Goal: Task Accomplishment & Management: Use online tool/utility

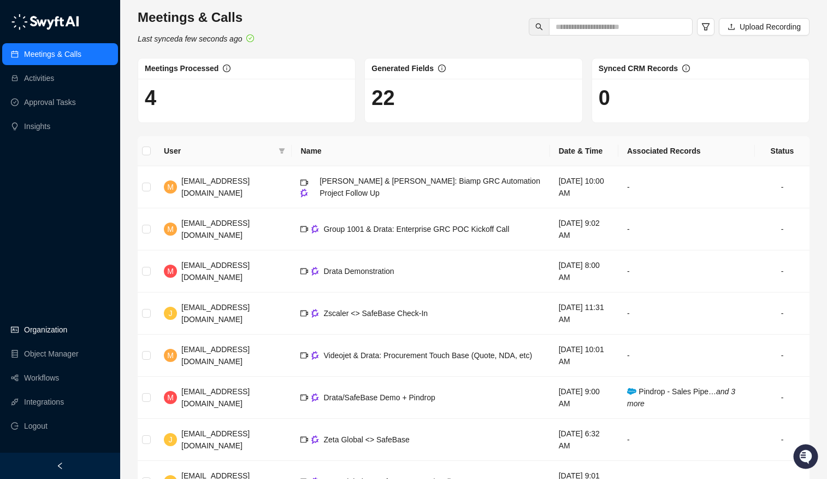
click at [45, 326] on link "Organization" at bounding box center [45, 330] width 43 height 22
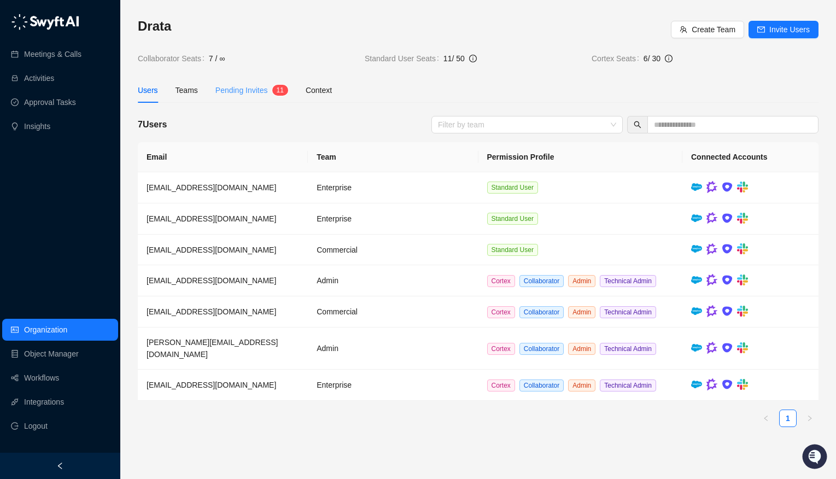
click at [246, 98] on div "Pending Invites 1 1" at bounding box center [251, 90] width 73 height 25
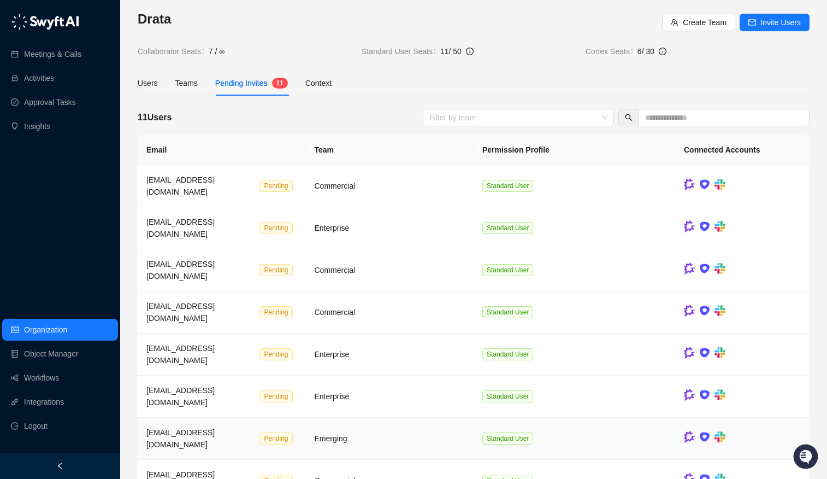
scroll to position [11, 0]
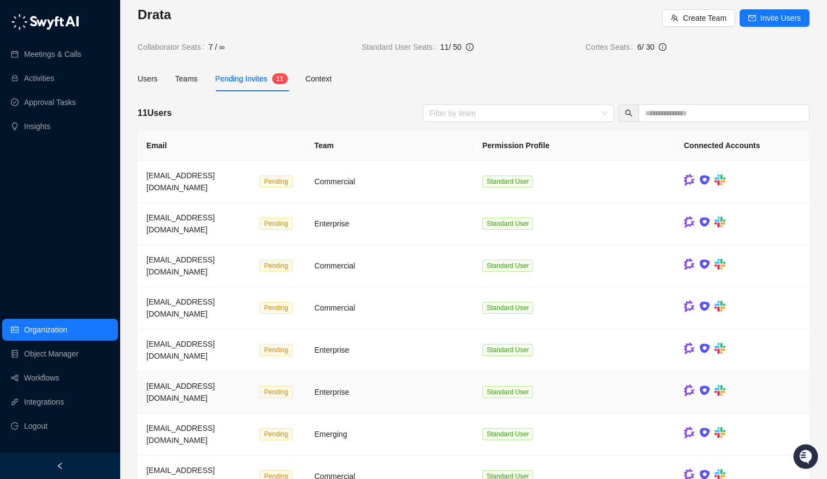
click at [434, 371] on td "Enterprise" at bounding box center [390, 392] width 168 height 42
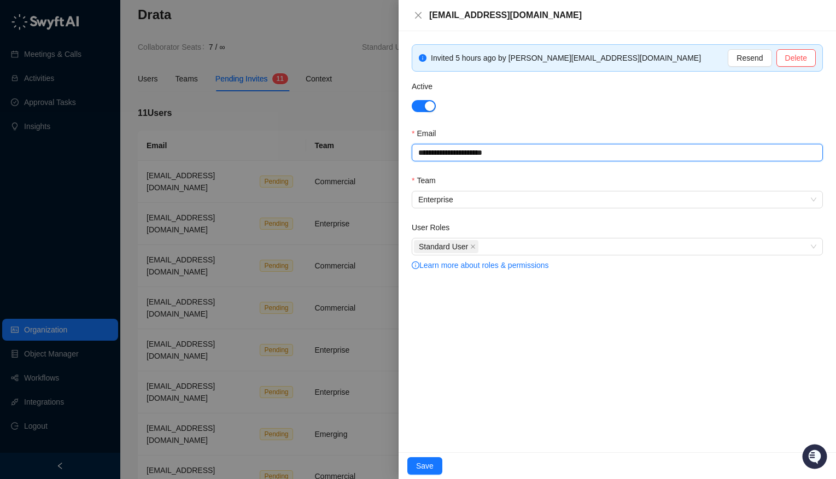
drag, startPoint x: 512, startPoint y: 154, endPoint x: 393, endPoint y: 153, distance: 118.6
click at [393, 153] on div "**********" at bounding box center [418, 239] width 836 height 479
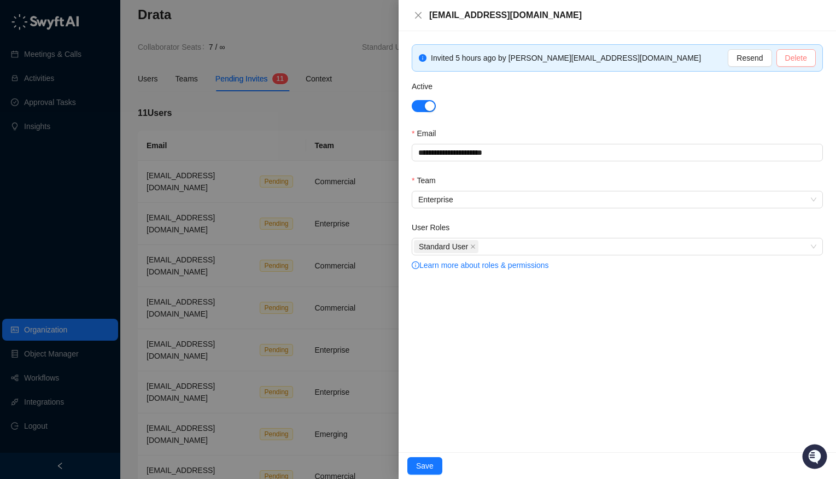
click at [799, 54] on span "Delete" at bounding box center [796, 58] width 22 height 12
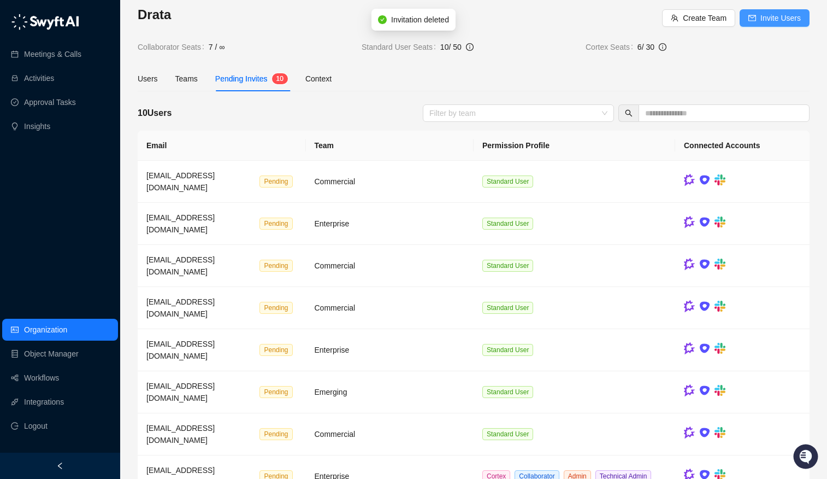
click at [780, 16] on span "Invite Users" at bounding box center [781, 18] width 40 height 12
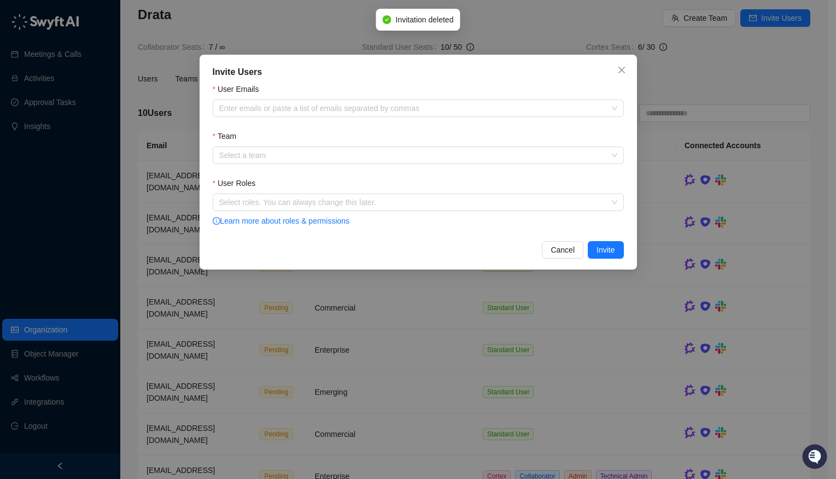
click at [331, 122] on form "User Emails Enter emails or paste a list of emails separated by commas Team Sel…" at bounding box center [418, 155] width 411 height 145
click at [328, 116] on div "Enter emails or paste a list of emails separated by commas" at bounding box center [418, 107] width 411 height 17
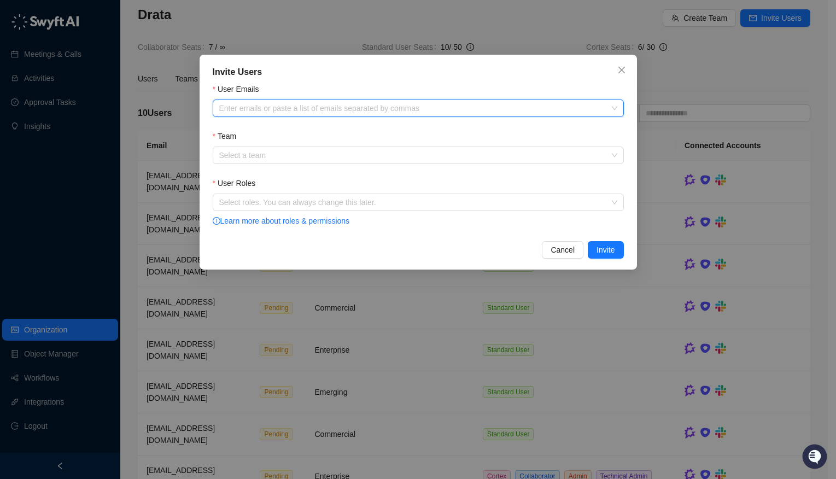
click at [326, 110] on div at bounding box center [412, 108] width 395 height 8
paste input "**********"
type input "**********"
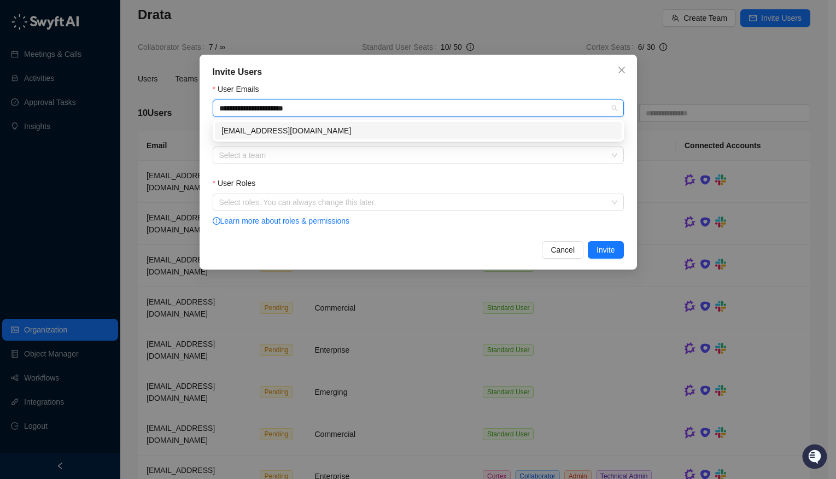
click at [303, 131] on div "[EMAIL_ADDRESS][DOMAIN_NAME]" at bounding box center [417, 131] width 393 height 12
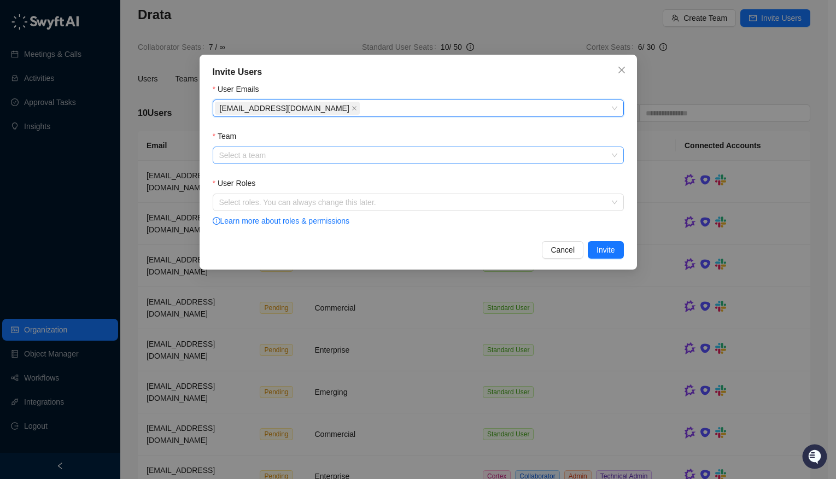
click at [296, 151] on input "Team" at bounding box center [414, 155] width 391 height 16
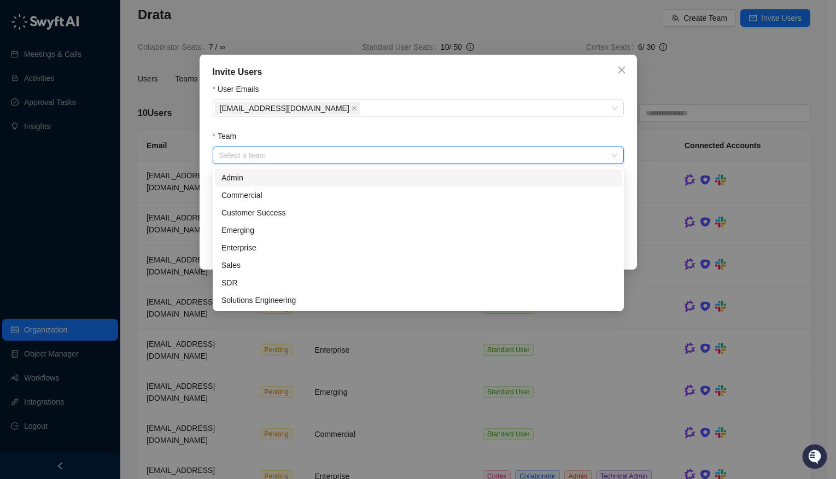
click at [296, 156] on input "Team" at bounding box center [414, 155] width 391 height 16
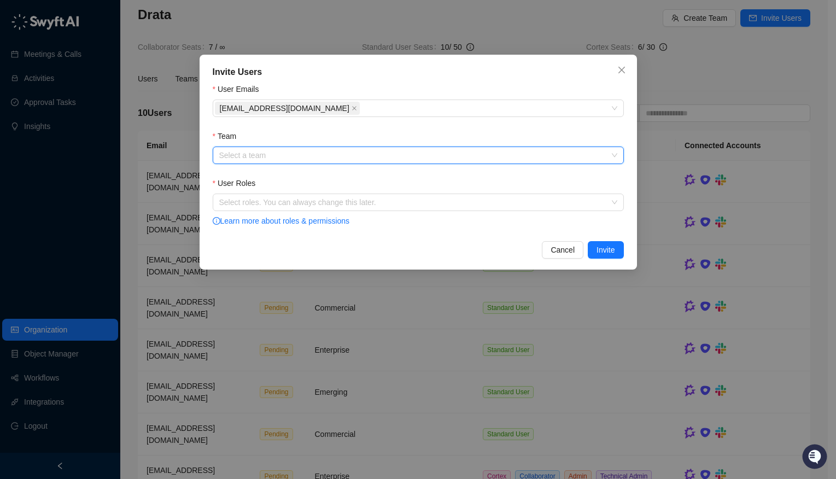
click at [287, 157] on input "Team" at bounding box center [414, 155] width 391 height 16
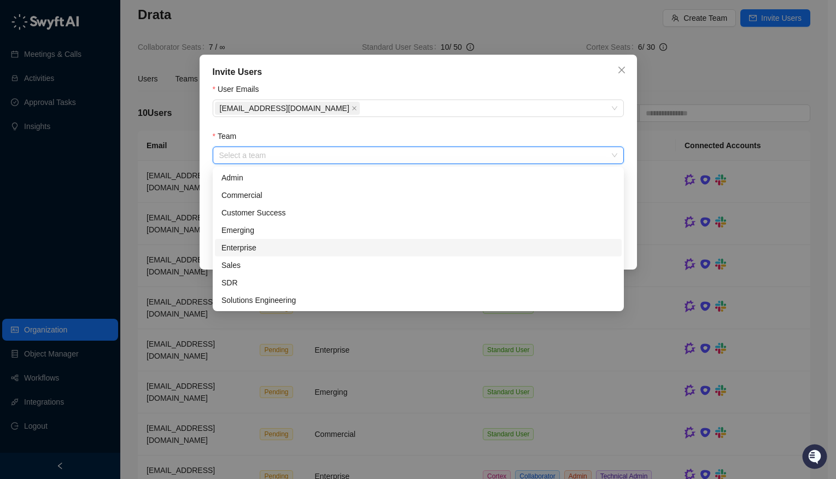
drag, startPoint x: 255, startPoint y: 233, endPoint x: 256, endPoint y: 247, distance: 14.3
click at [256, 247] on div "Admin Commercial Customer Success Emerging Enterprise Sales SDR Solutions Engin…" at bounding box center [418, 239] width 407 height 140
click at [256, 247] on div "Enterprise" at bounding box center [417, 248] width 393 height 12
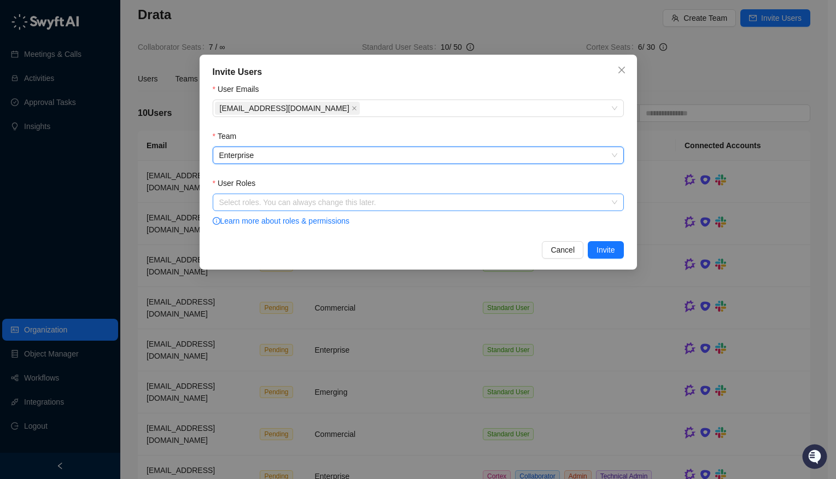
click at [295, 205] on div at bounding box center [412, 202] width 395 height 8
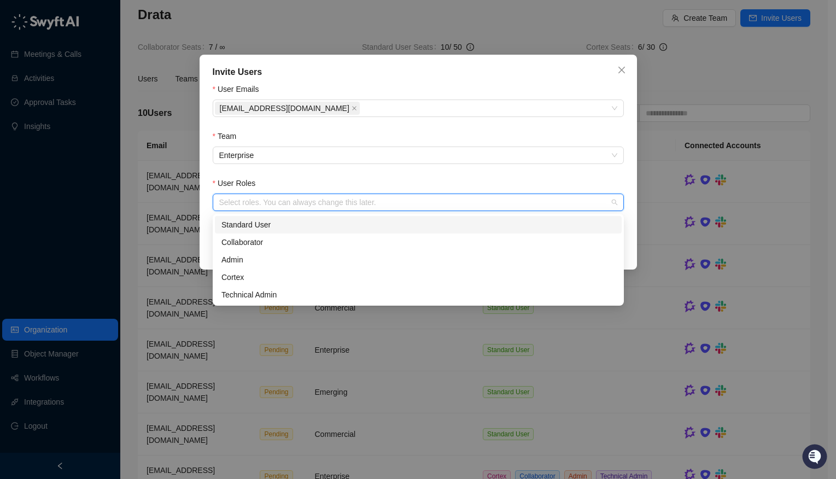
click at [287, 225] on div "Standard User" at bounding box center [417, 225] width 393 height 12
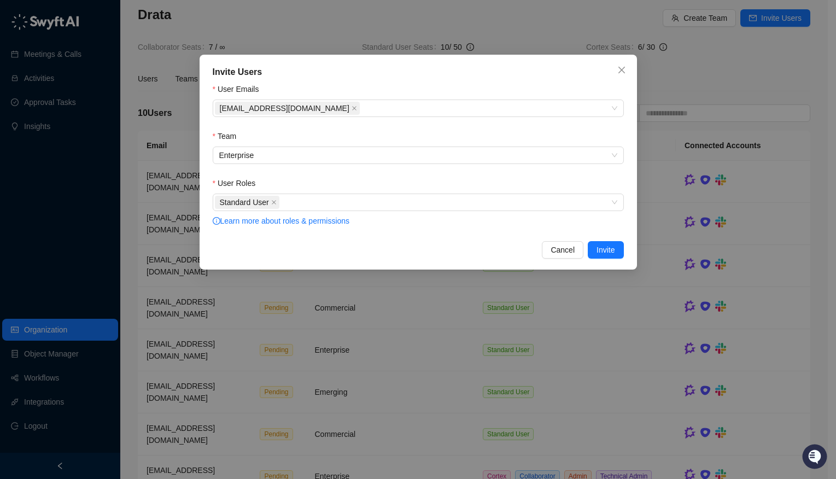
click at [531, 177] on form "User Emails nicholasyeung@drata.com Team Enterprise User Roles Standard User Le…" at bounding box center [418, 155] width 411 height 145
click at [608, 245] on span "Invite" at bounding box center [605, 250] width 18 height 12
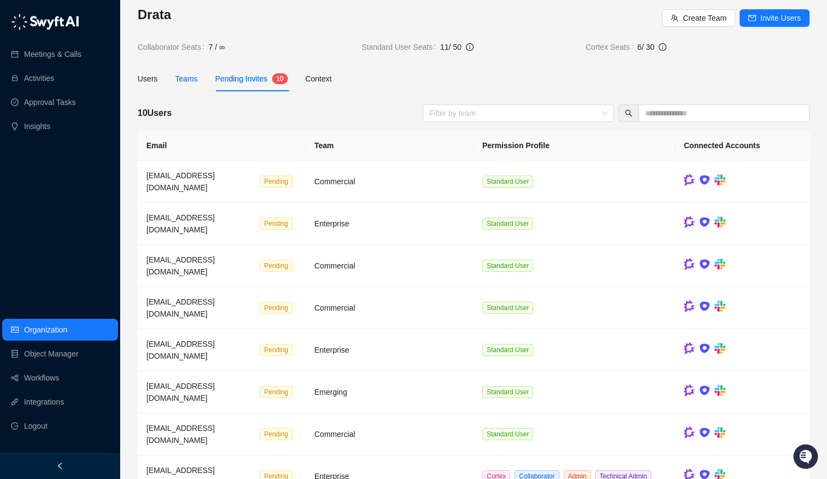
click at [198, 79] on div "Teams" at bounding box center [186, 79] width 22 height 12
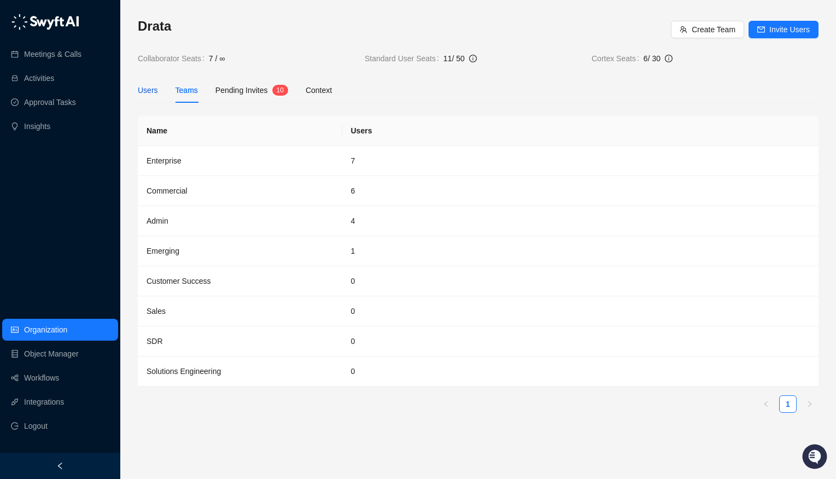
click at [157, 86] on div "Users" at bounding box center [148, 90] width 20 height 12
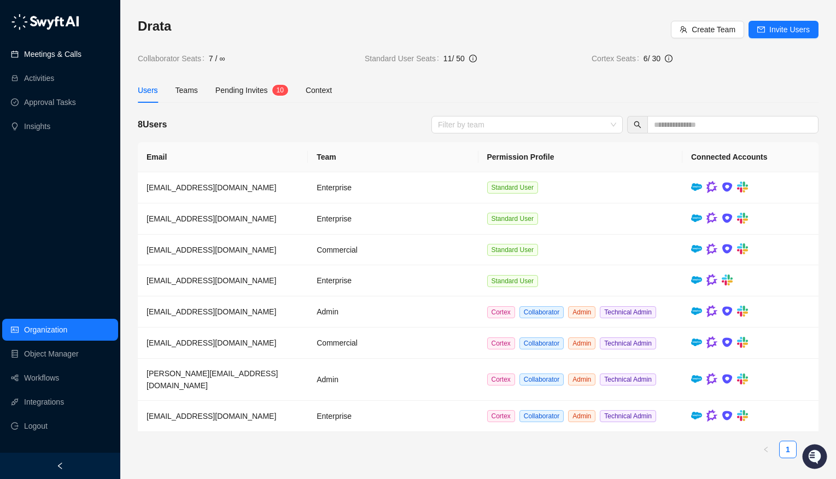
click at [62, 55] on link "Meetings & Calls" at bounding box center [52, 54] width 57 height 22
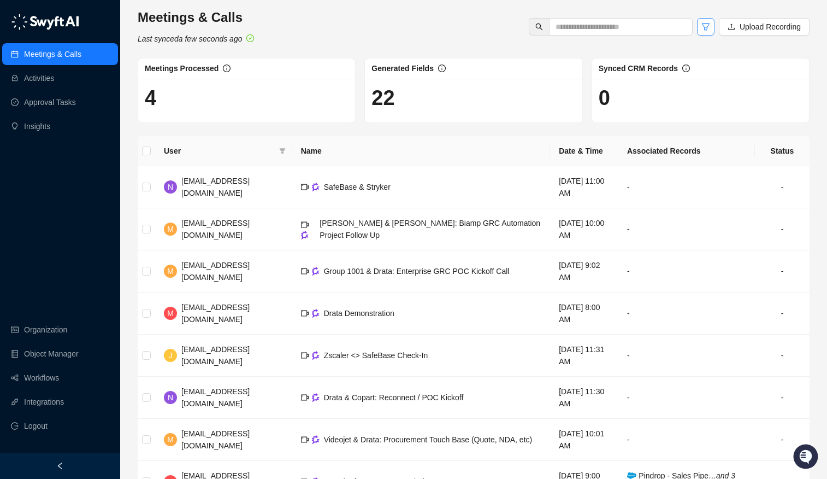
click at [702, 25] on icon "filter" at bounding box center [706, 26] width 8 height 7
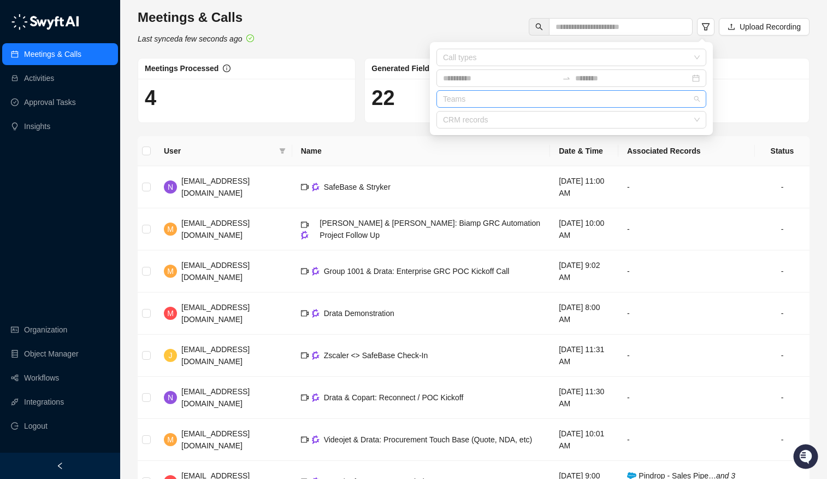
drag, startPoint x: 472, startPoint y: 92, endPoint x: 473, endPoint y: 98, distance: 5.5
click at [473, 97] on div "Teams" at bounding box center [572, 98] width 270 height 17
click at [479, 99] on div at bounding box center [566, 99] width 254 height 8
click at [448, 25] on div "Meetings & Calls Last synced a few seconds ago Upload Recording" at bounding box center [473, 27] width 679 height 36
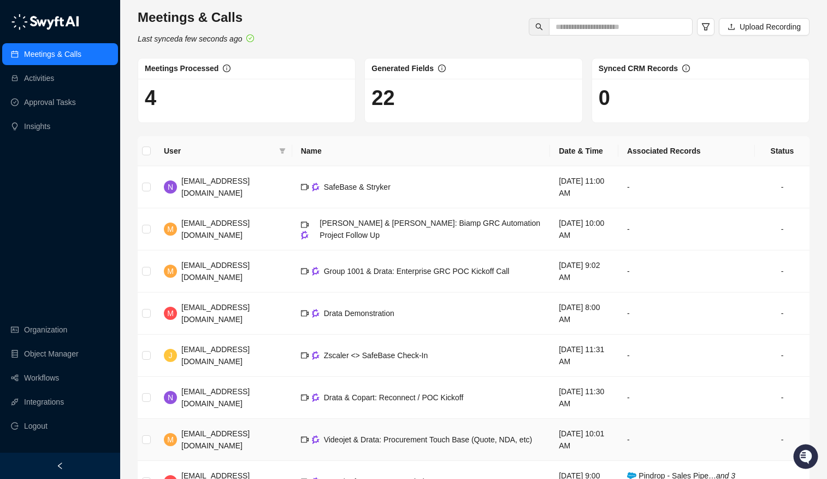
scroll to position [141, 0]
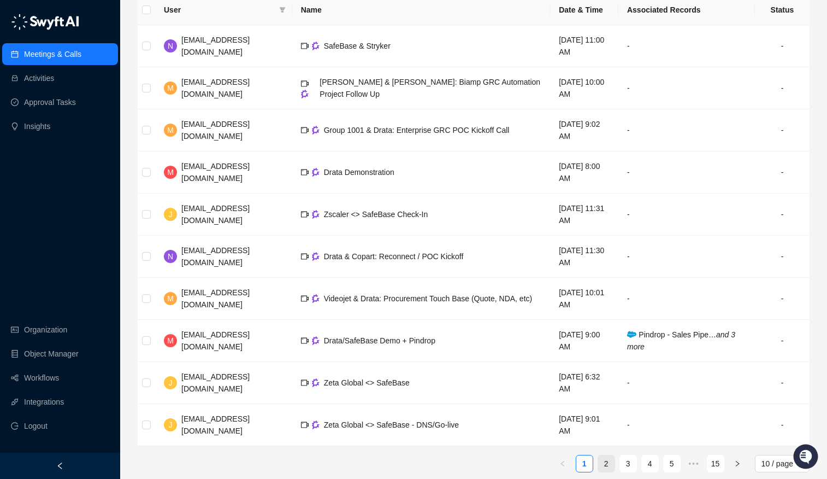
click at [600, 457] on link "2" at bounding box center [606, 463] width 16 height 16
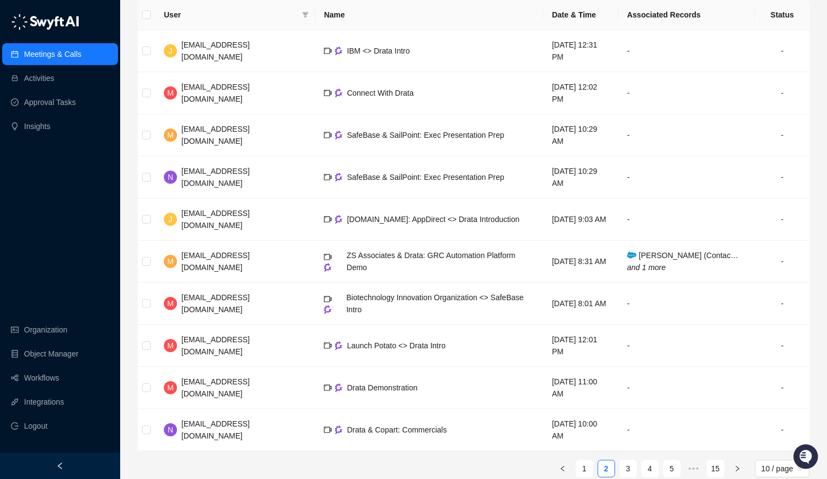
scroll to position [145, 0]
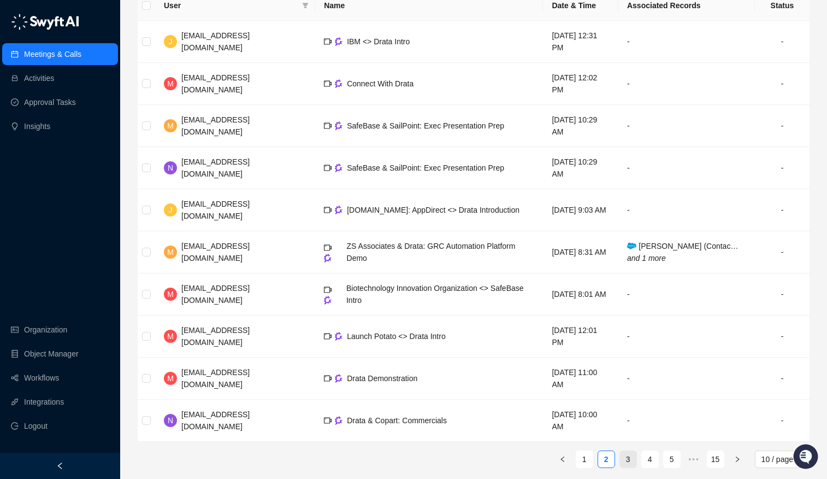
click at [633, 457] on link "3" at bounding box center [628, 459] width 16 height 16
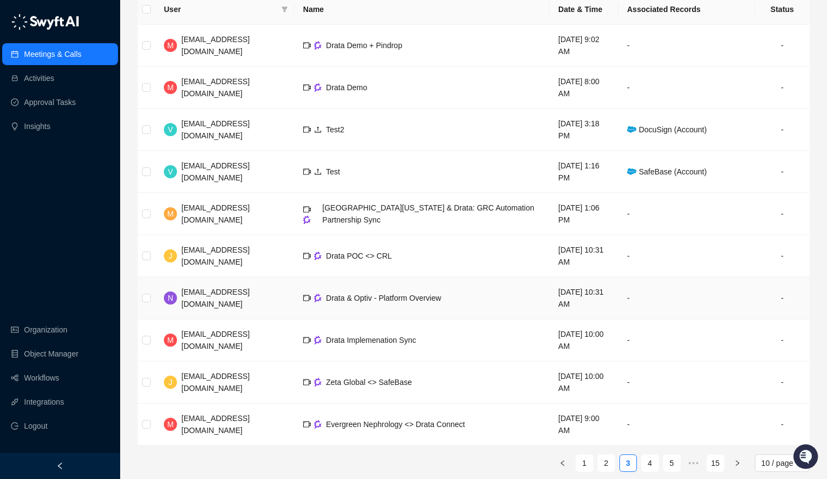
scroll to position [152, 0]
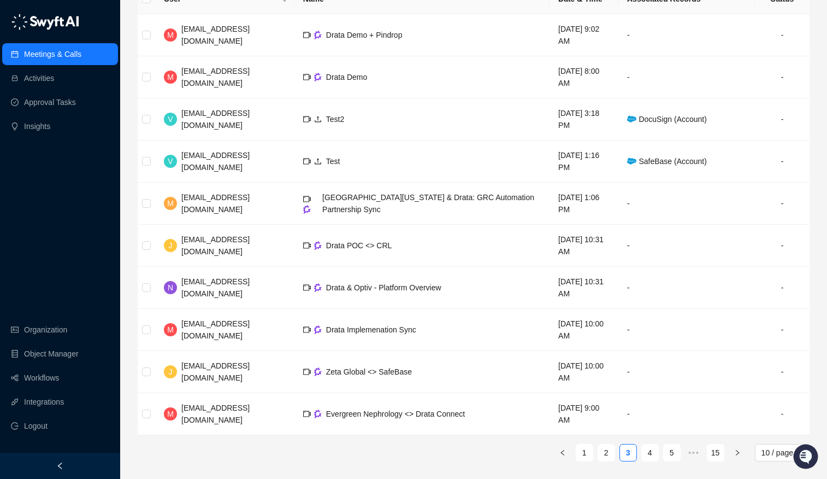
click at [642, 455] on link "4" at bounding box center [650, 452] width 16 height 16
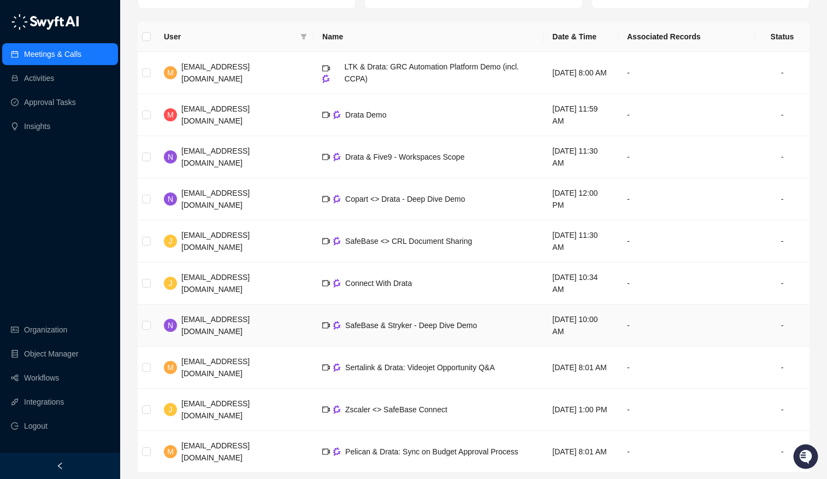
scroll to position [120, 0]
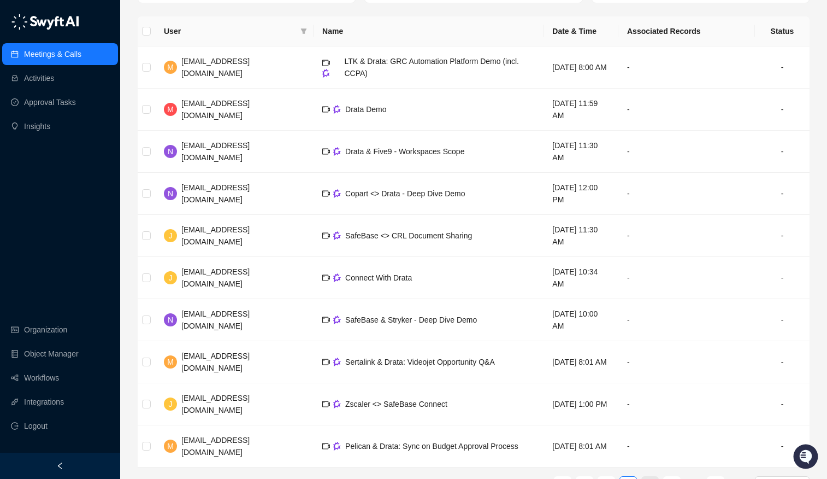
click at [647, 477] on link "5" at bounding box center [650, 485] width 16 height 16
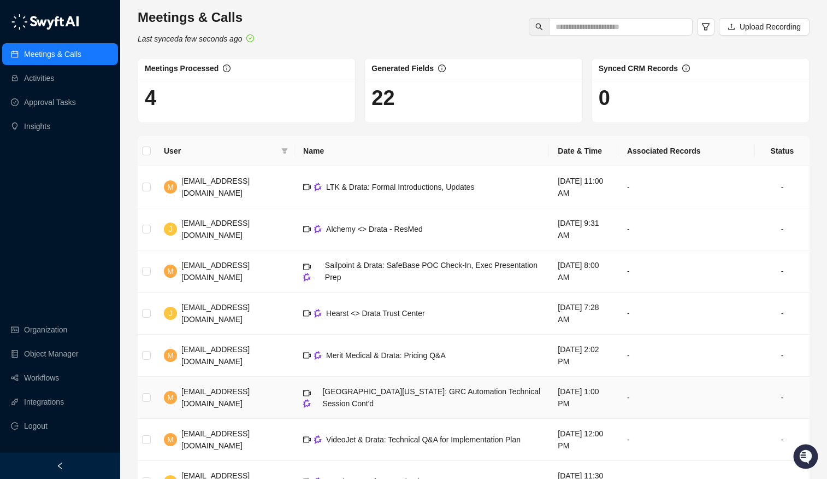
scroll to position [152, 0]
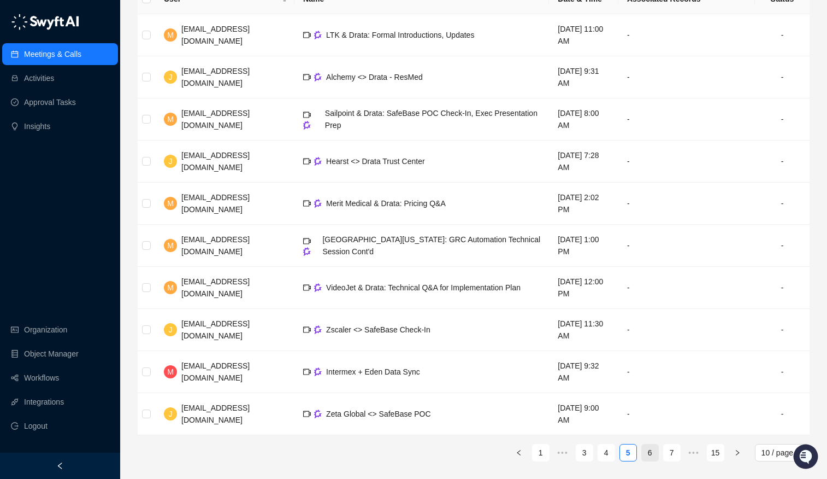
click at [648, 444] on link "6" at bounding box center [650, 452] width 16 height 16
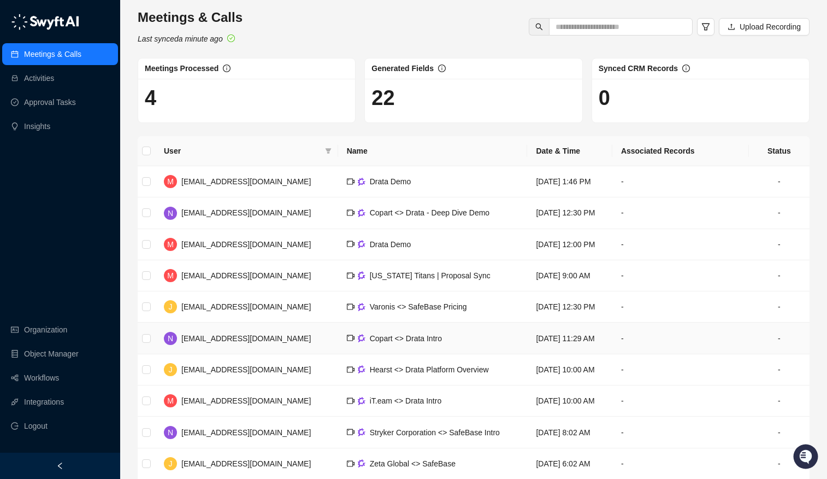
click at [382, 342] on span "Copart <> Drata Intro" at bounding box center [406, 338] width 72 height 9
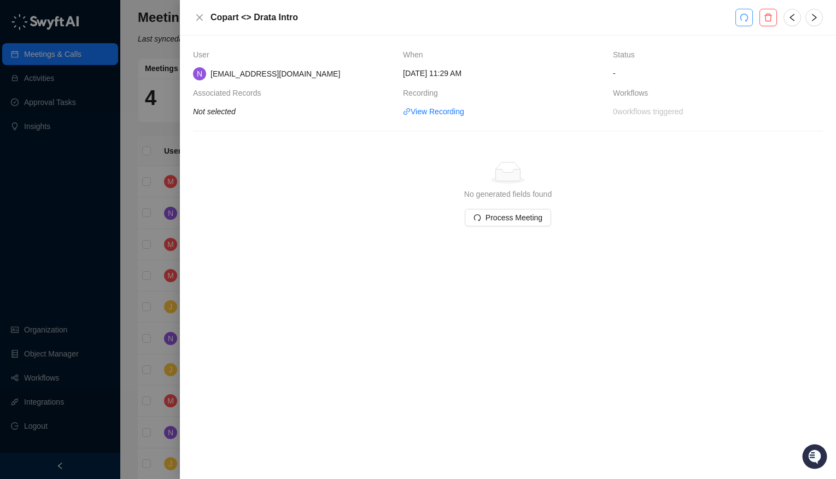
click at [745, 17] on icon "redo" at bounding box center [743, 17] width 9 height 9
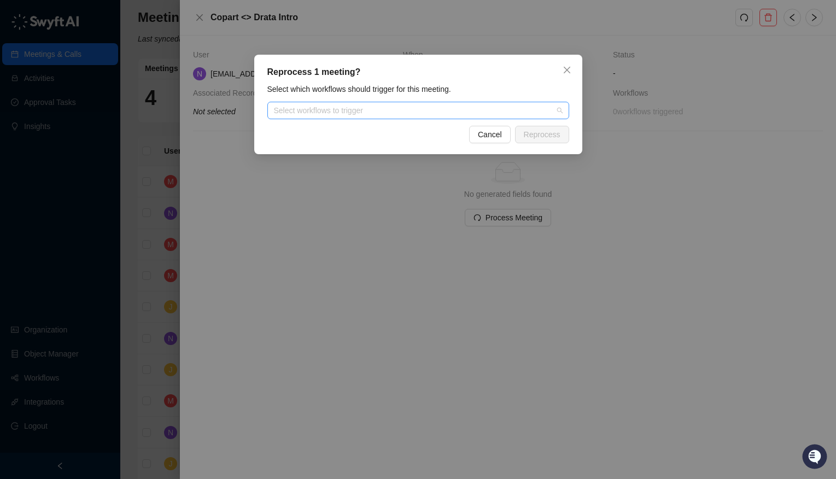
click at [410, 111] on div at bounding box center [412, 111] width 286 height 8
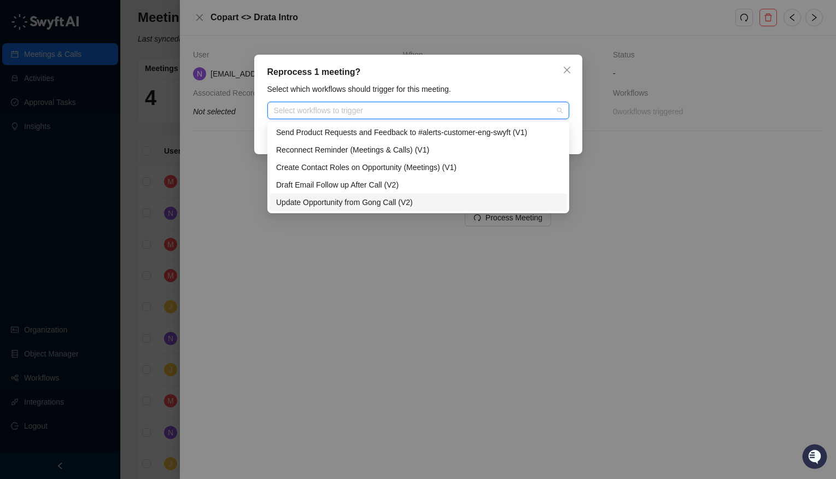
click at [351, 203] on div "Update Opportunity from Gong Call (V2)" at bounding box center [418, 202] width 284 height 12
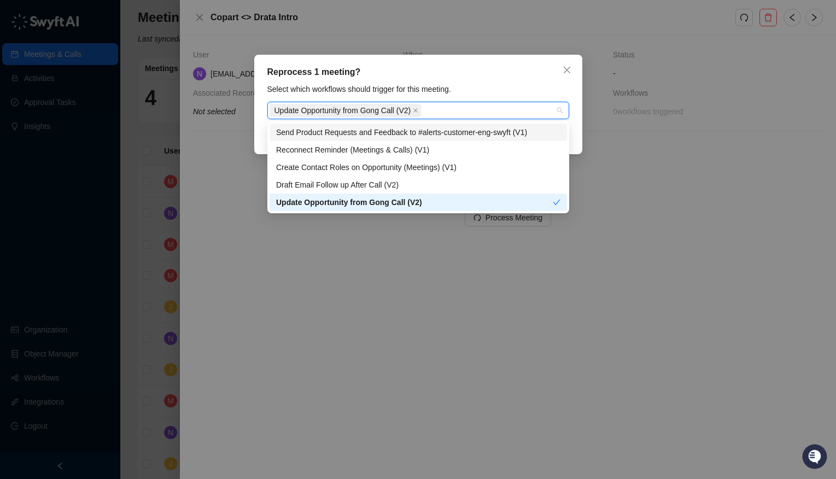
click at [506, 77] on div "Reprocess 1 meeting?" at bounding box center [418, 72] width 302 height 13
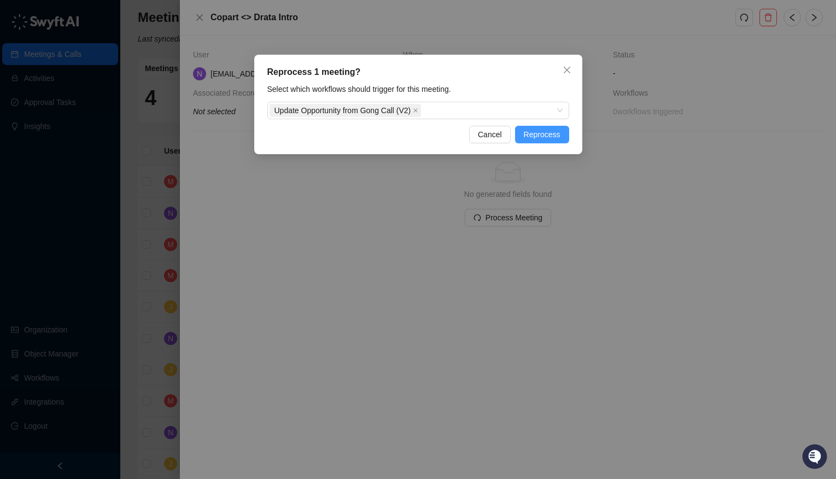
click at [551, 138] on span "Reprocess" at bounding box center [542, 134] width 37 height 12
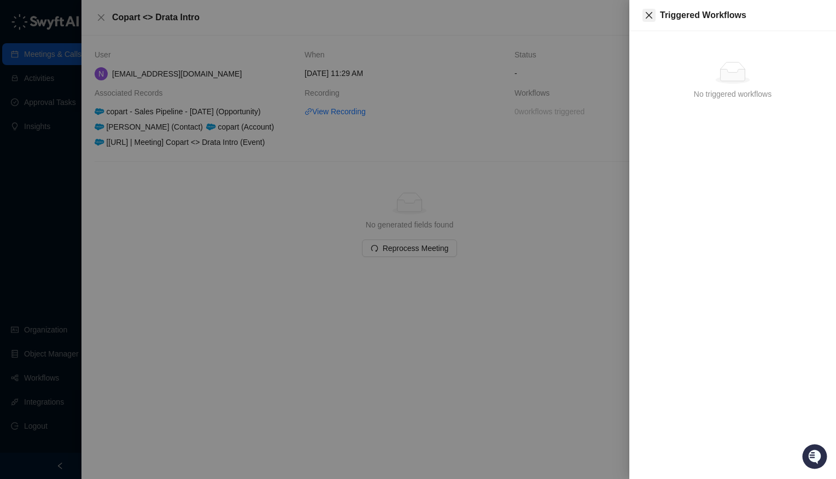
click at [646, 16] on icon "close" at bounding box center [648, 15] width 9 height 9
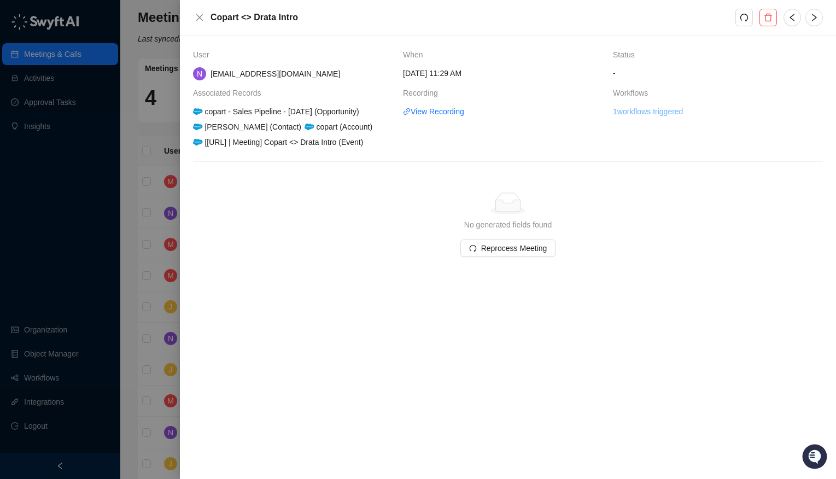
click at [633, 110] on link "1 workflows triggered" at bounding box center [648, 111] width 70 height 12
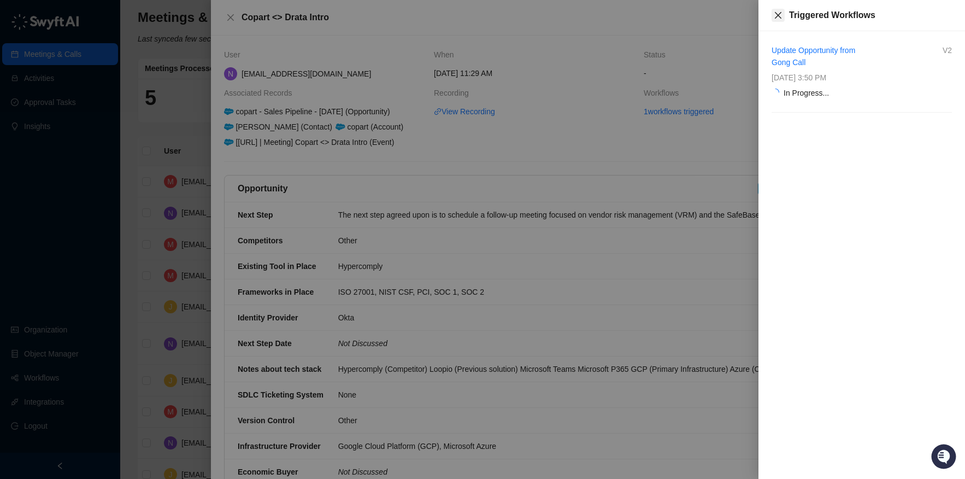
click at [780, 11] on icon "close" at bounding box center [778, 15] width 9 height 9
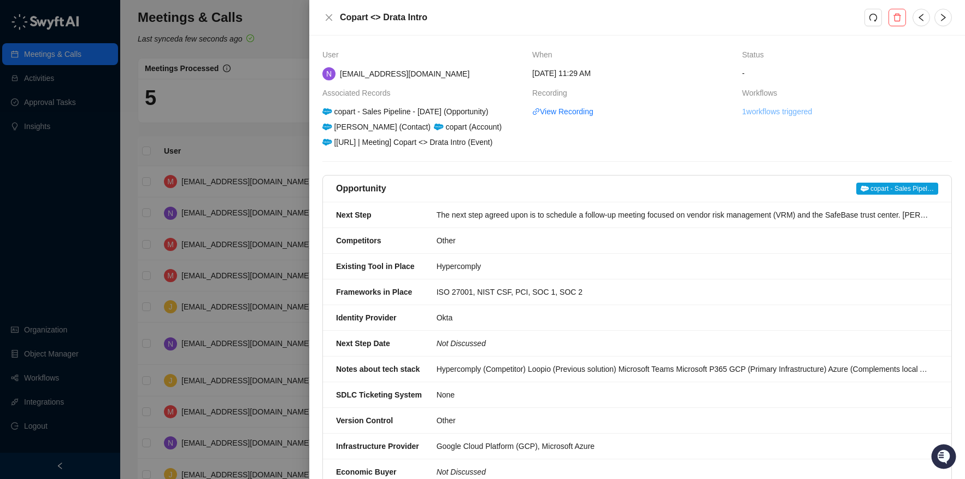
click at [785, 110] on link "1 workflows triggered" at bounding box center [777, 111] width 70 height 12
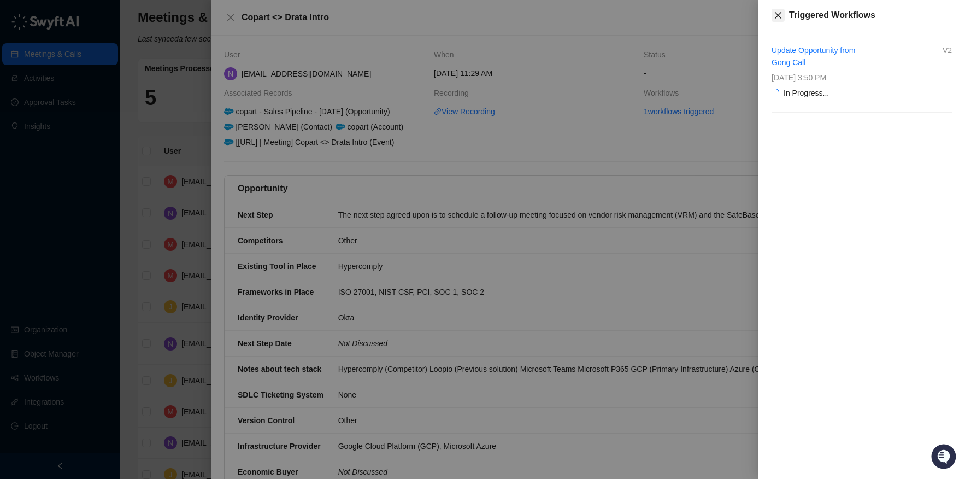
click at [778, 9] on button "Close" at bounding box center [778, 15] width 13 height 13
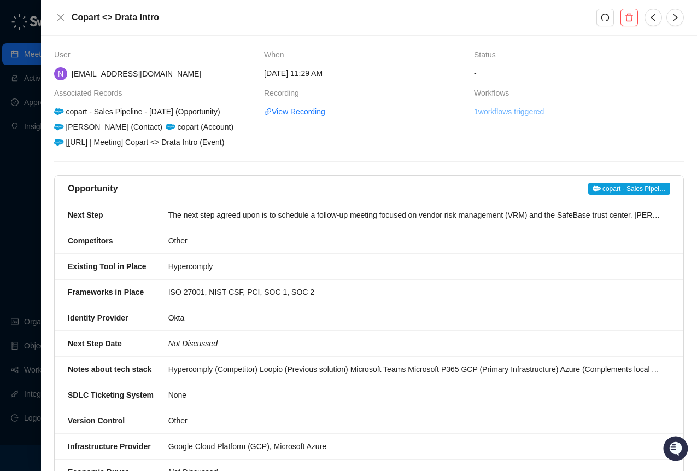
click at [477, 113] on link "1 workflows triggered" at bounding box center [509, 111] width 70 height 12
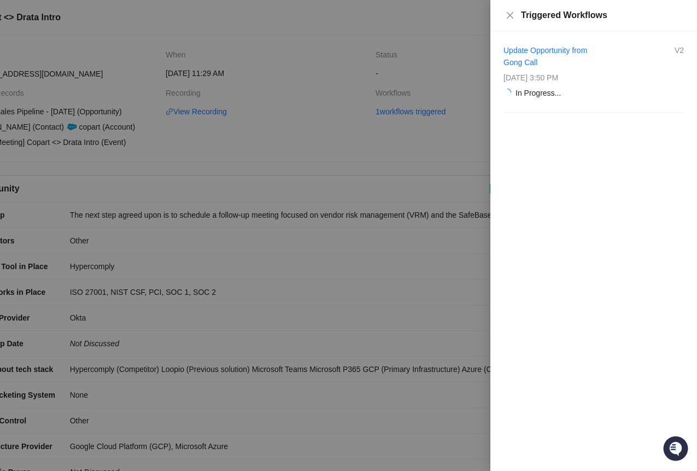
click at [326, 113] on div at bounding box center [348, 235] width 697 height 471
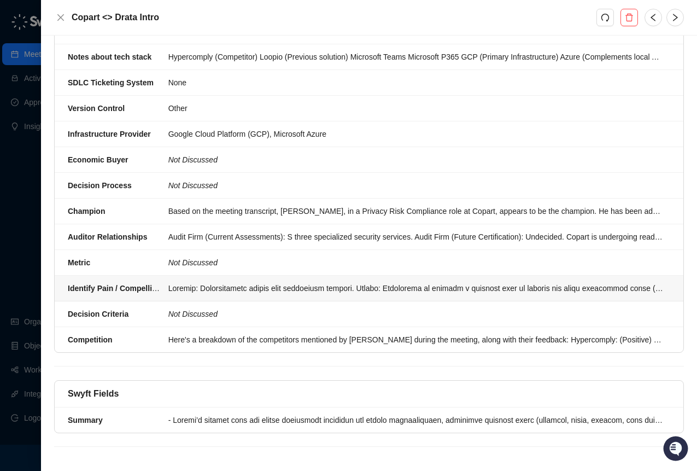
scroll to position [162, 0]
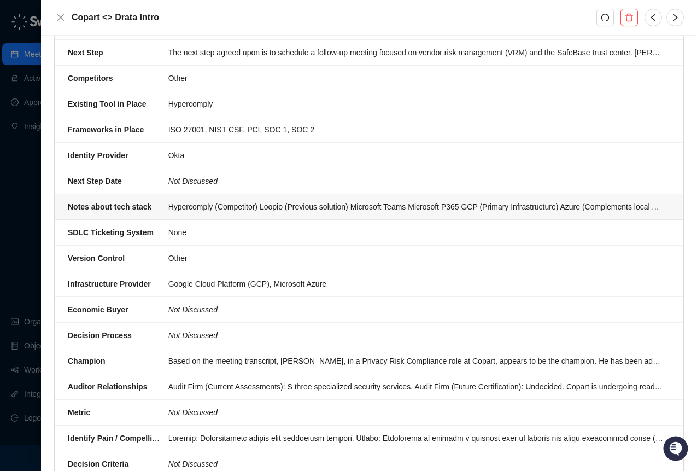
click at [536, 204] on div "Hypercomply (Competitor) Loopio (Previous solution) Microsoft Teams Microsoft P…" at bounding box center [415, 207] width 495 height 12
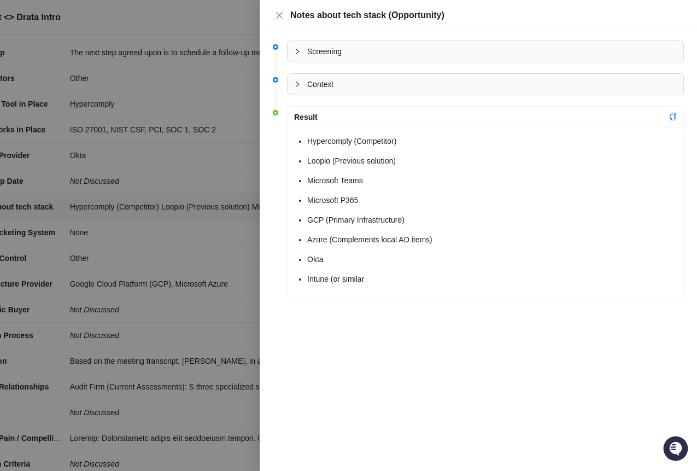
click at [193, 138] on div at bounding box center [348, 235] width 697 height 471
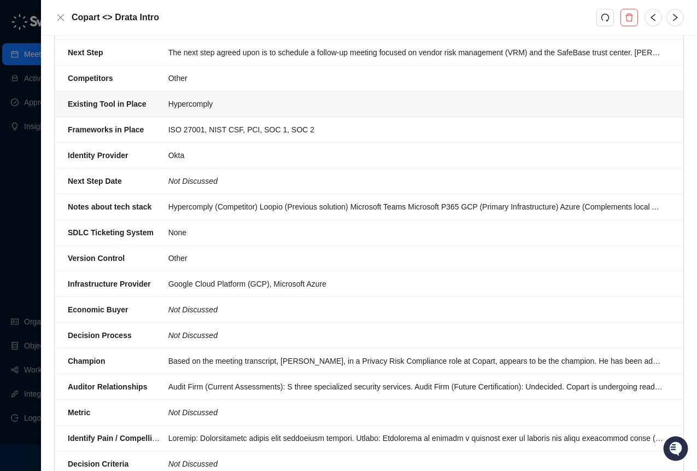
click at [210, 101] on div "Hypercomply" at bounding box center [415, 104] width 495 height 12
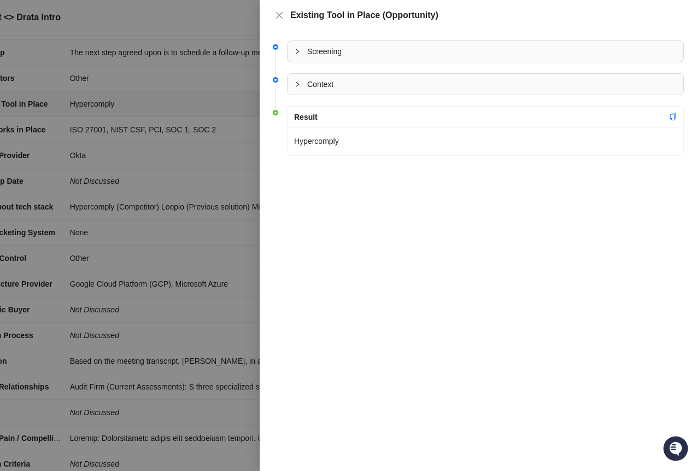
click at [174, 134] on div at bounding box center [348, 235] width 697 height 471
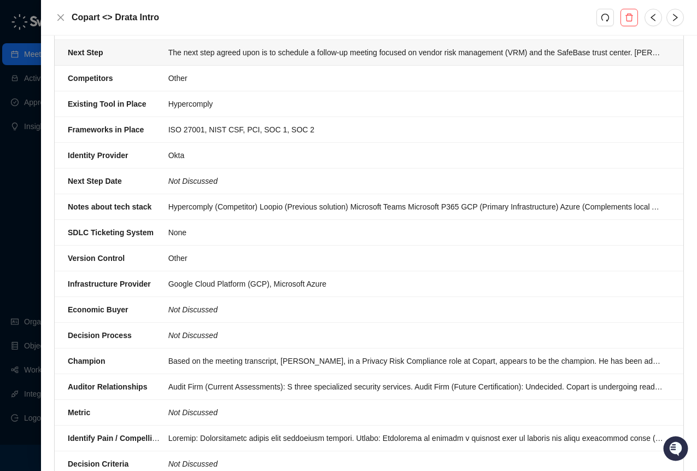
click at [285, 60] on li "Next Step The next step agreed upon is to schedule a follow-up meeting focused …" at bounding box center [369, 53] width 628 height 26
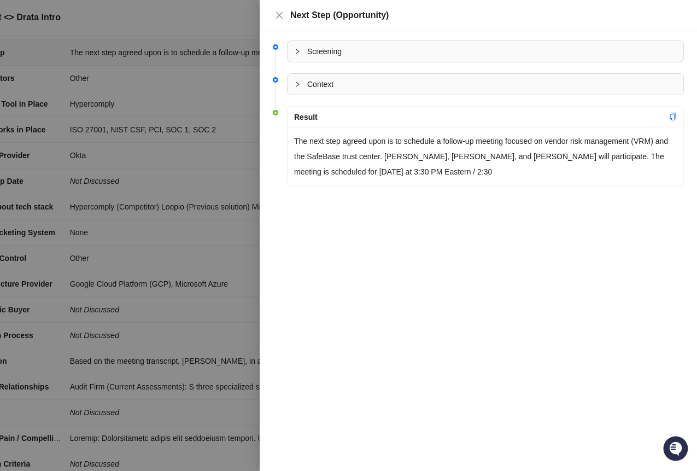
click at [179, 203] on div at bounding box center [348, 235] width 697 height 471
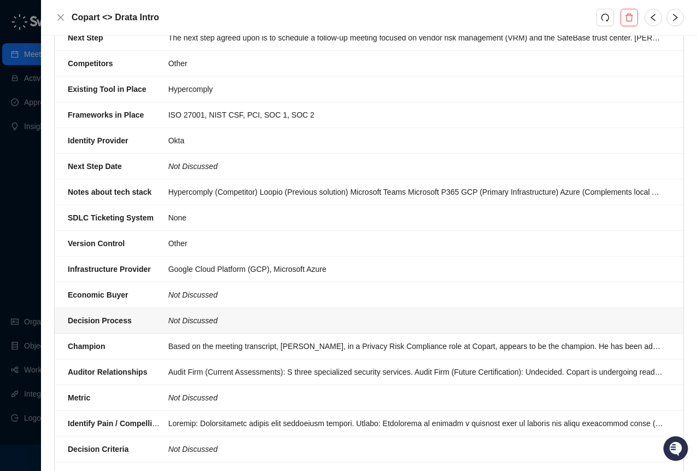
scroll to position [244, 0]
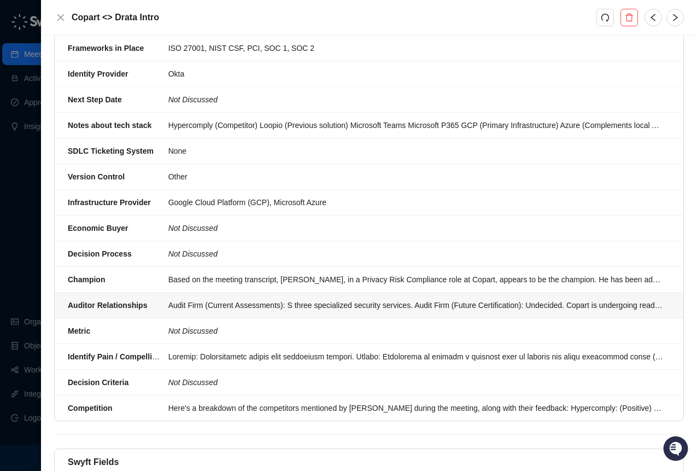
click at [258, 312] on li "Auditor Relationships Audit Firm (Current Assessments): S three specialized sec…" at bounding box center [369, 305] width 628 height 26
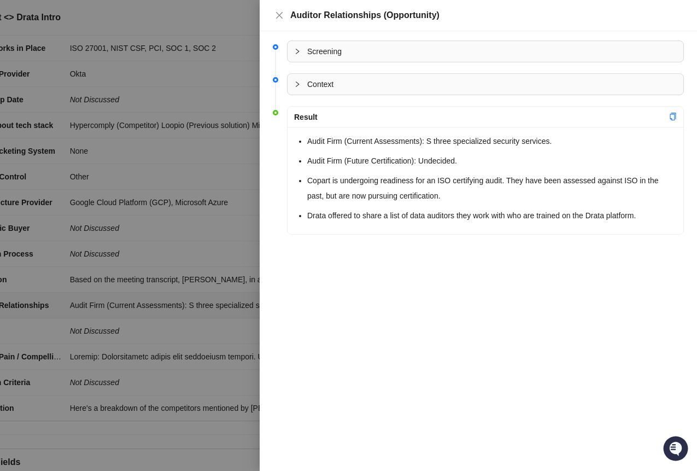
click at [145, 274] on div at bounding box center [348, 235] width 697 height 471
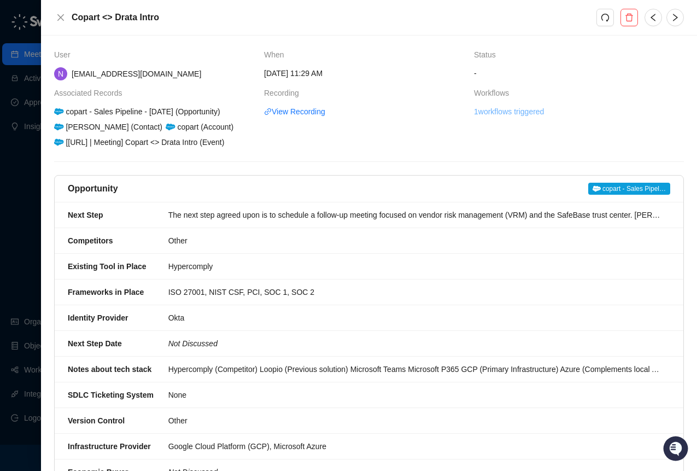
click at [519, 105] on link "1 workflows triggered" at bounding box center [509, 111] width 70 height 12
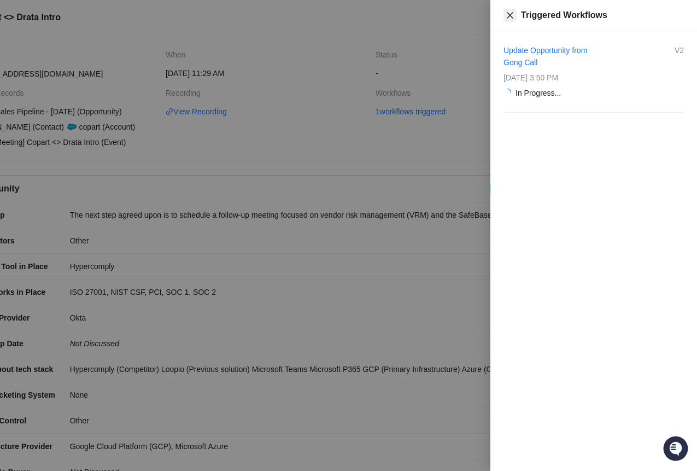
click at [513, 13] on icon "close" at bounding box center [510, 15] width 9 height 9
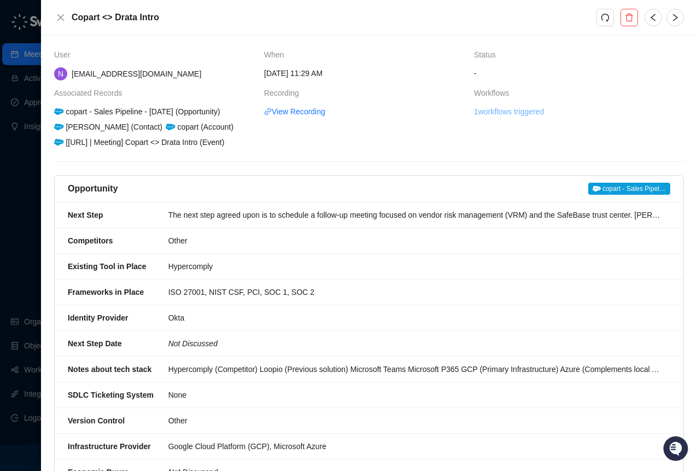
click at [533, 110] on link "1 workflows triggered" at bounding box center [509, 111] width 70 height 12
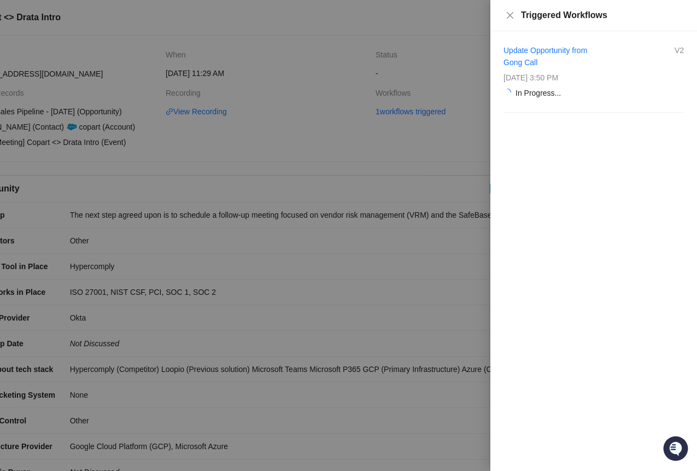
click at [386, 45] on div at bounding box center [348, 235] width 697 height 471
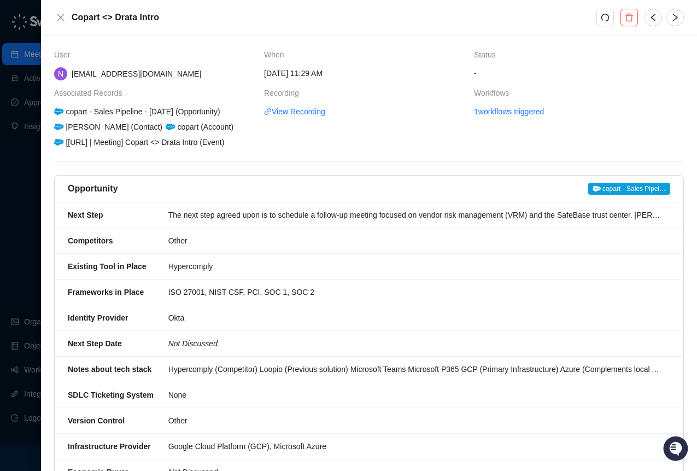
click at [55, 10] on div "Copart <> Drata Intro" at bounding box center [369, 18] width 656 height 36
click at [59, 15] on icon "close" at bounding box center [60, 17] width 9 height 9
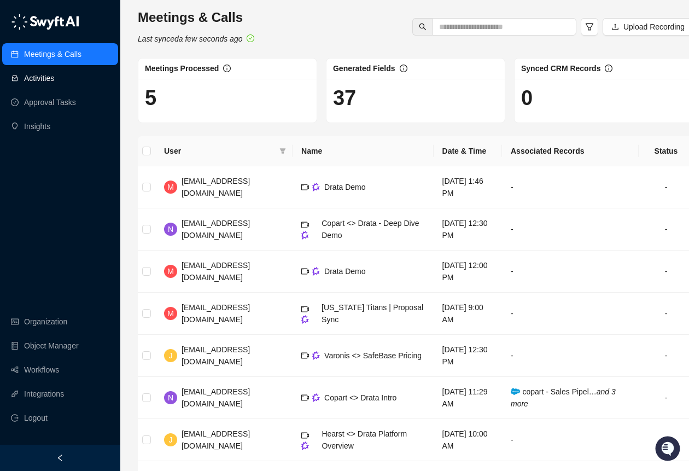
click at [54, 74] on link "Activities" at bounding box center [39, 78] width 30 height 22
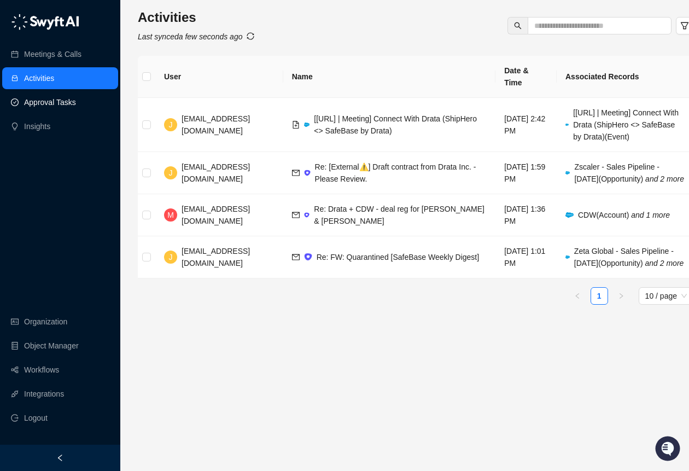
click at [32, 100] on link "Approval Tasks" at bounding box center [50, 102] width 52 height 22
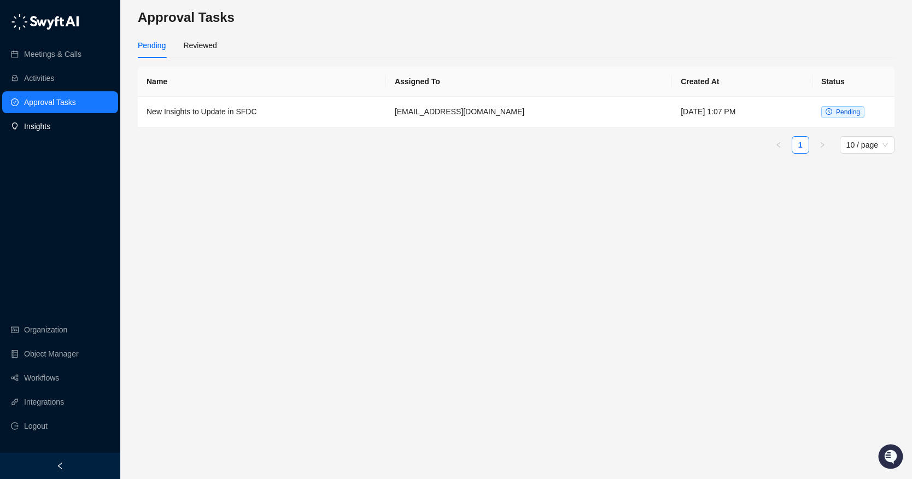
click at [50, 117] on link "Insights" at bounding box center [37, 126] width 26 height 22
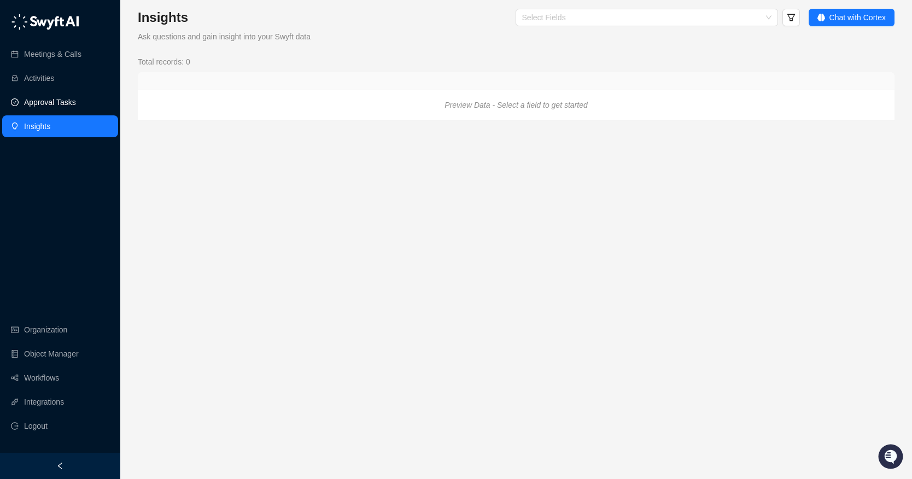
click at [74, 102] on link "Approval Tasks" at bounding box center [50, 102] width 52 height 22
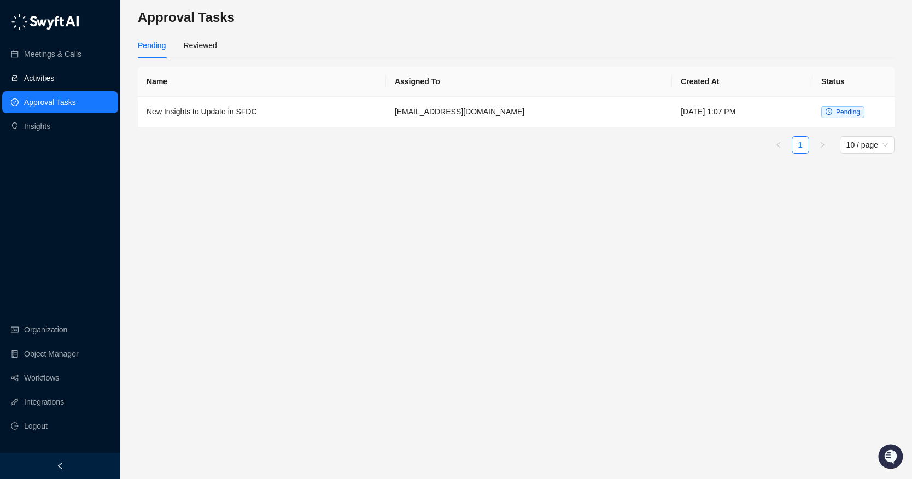
click at [49, 81] on link "Activities" at bounding box center [39, 78] width 30 height 22
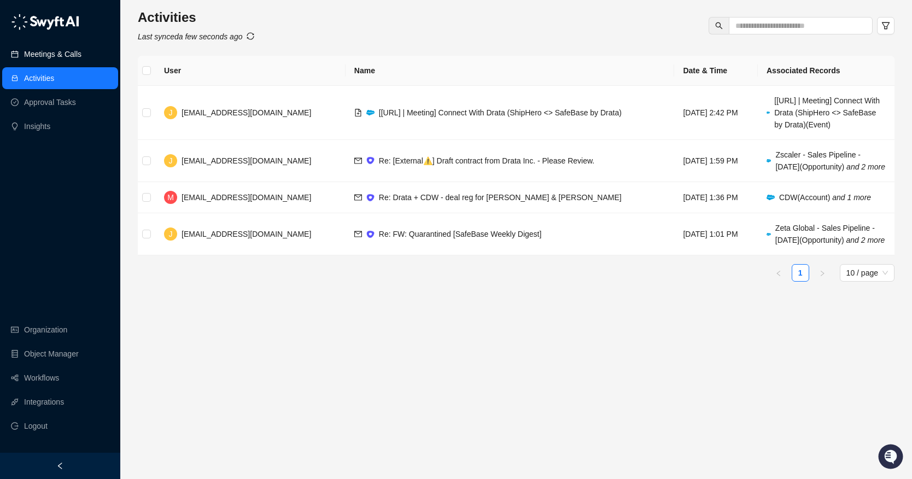
click at [50, 52] on link "Meetings & Calls" at bounding box center [52, 54] width 57 height 22
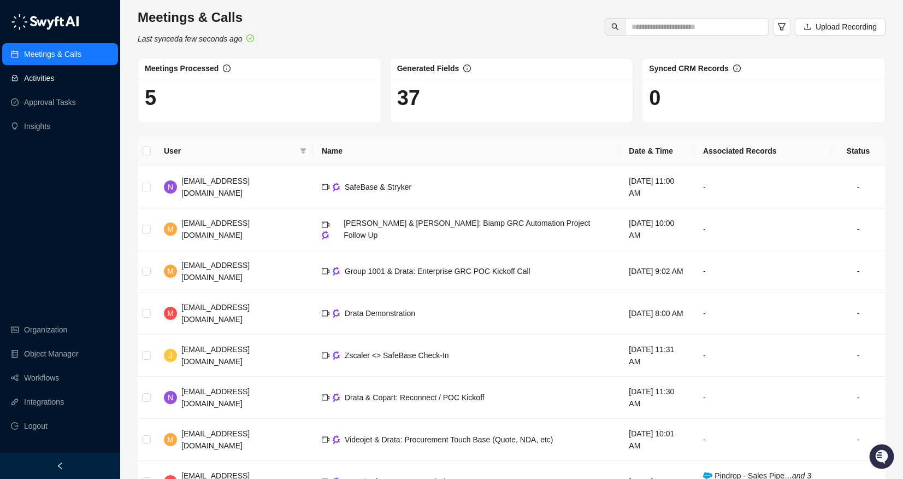
click at [43, 78] on link "Activities" at bounding box center [39, 78] width 30 height 22
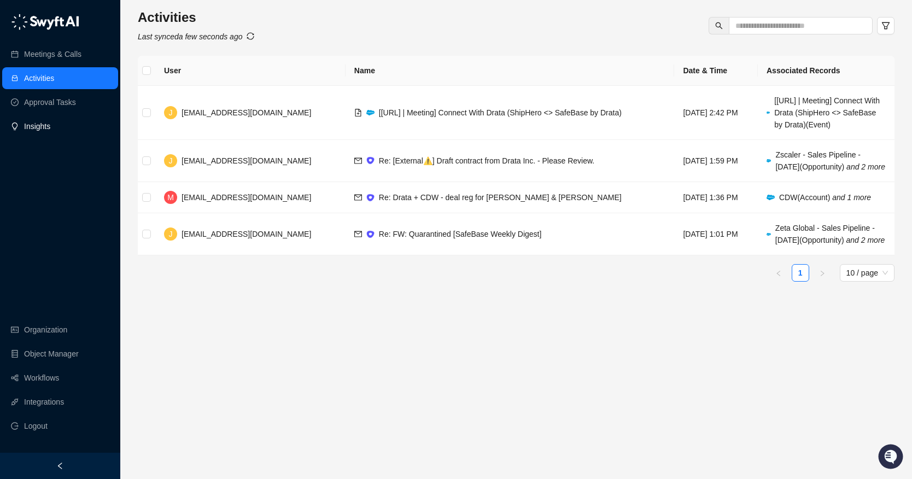
click at [50, 121] on link "Insights" at bounding box center [37, 126] width 26 height 22
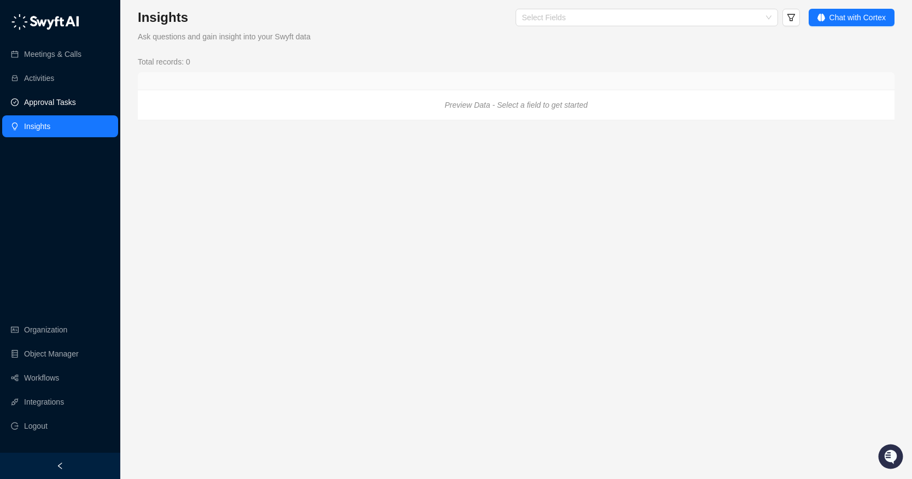
click at [75, 102] on link "Approval Tasks" at bounding box center [50, 102] width 52 height 22
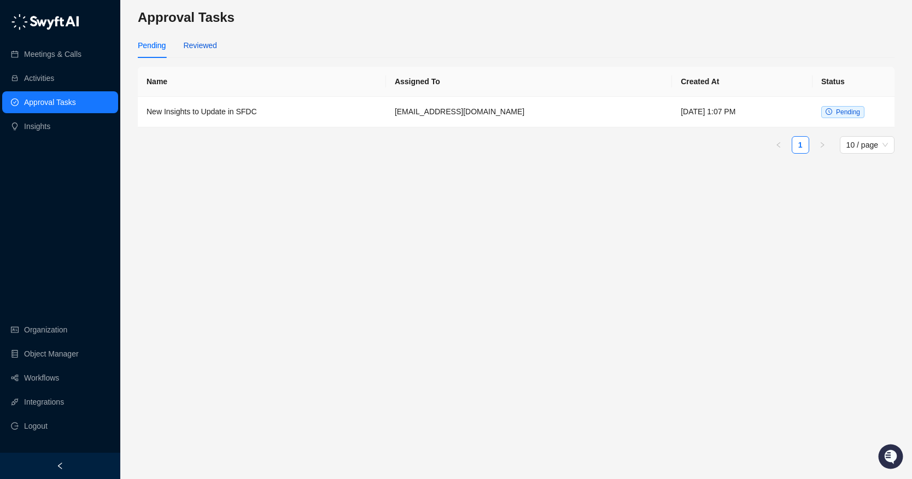
click at [192, 42] on div "Reviewed" at bounding box center [199, 45] width 33 height 12
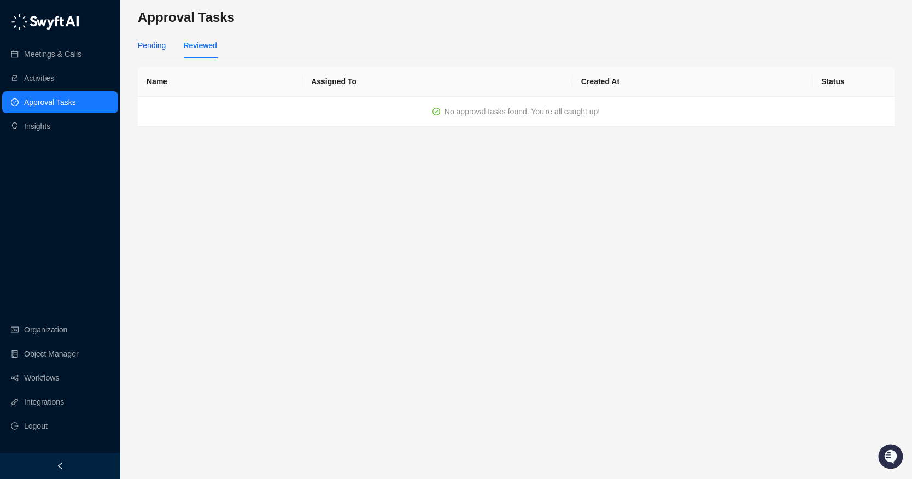
click at [155, 48] on div "Pending" at bounding box center [152, 45] width 28 height 12
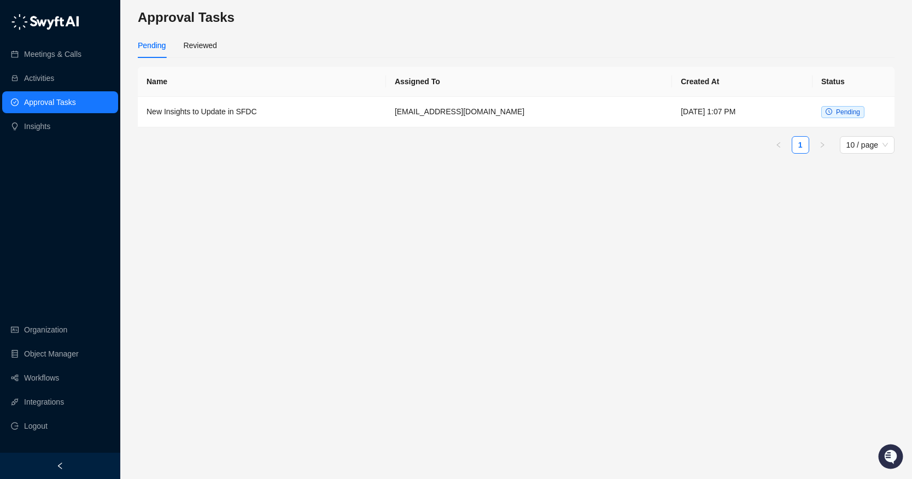
click at [91, 66] on ul "Meetings & Calls Activities Approval Tasks Insights" at bounding box center [60, 90] width 120 height 98
click at [81, 58] on link "Meetings & Calls" at bounding box center [52, 54] width 57 height 22
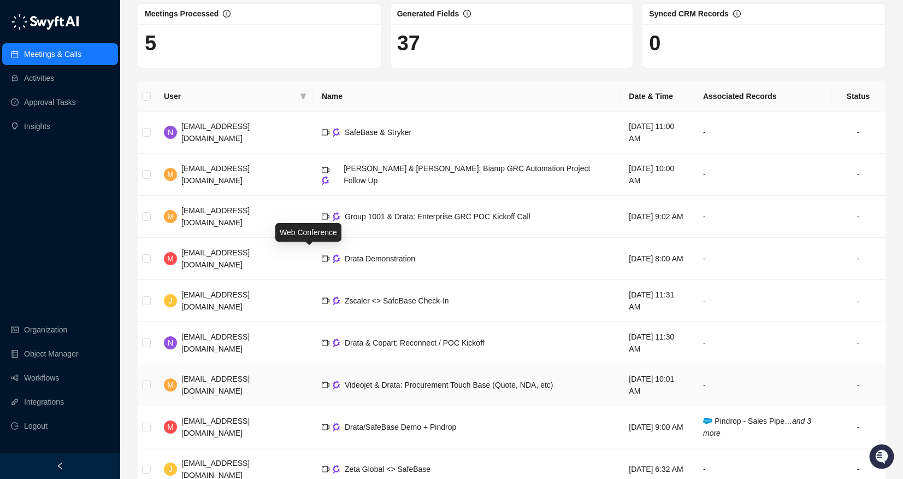
scroll to position [55, 0]
click at [408, 36] on h1 "37" at bounding box center [512, 42] width 230 height 25
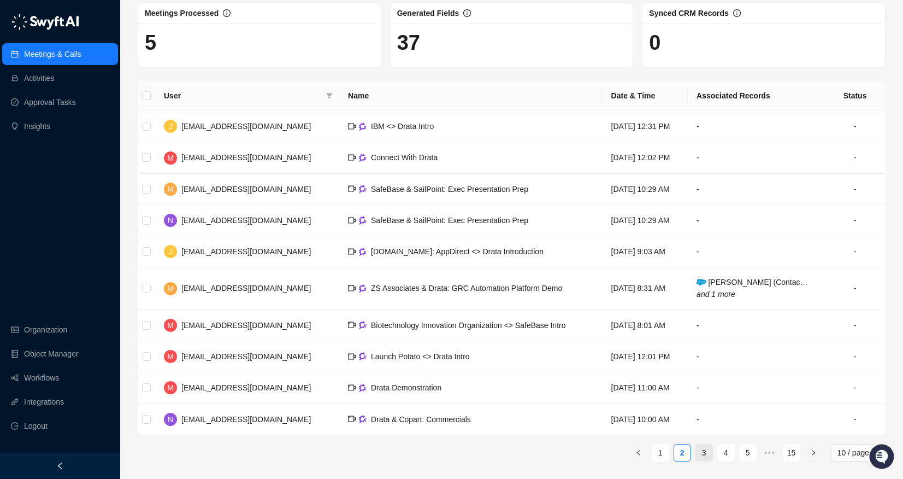
click at [700, 449] on link "3" at bounding box center [704, 452] width 16 height 16
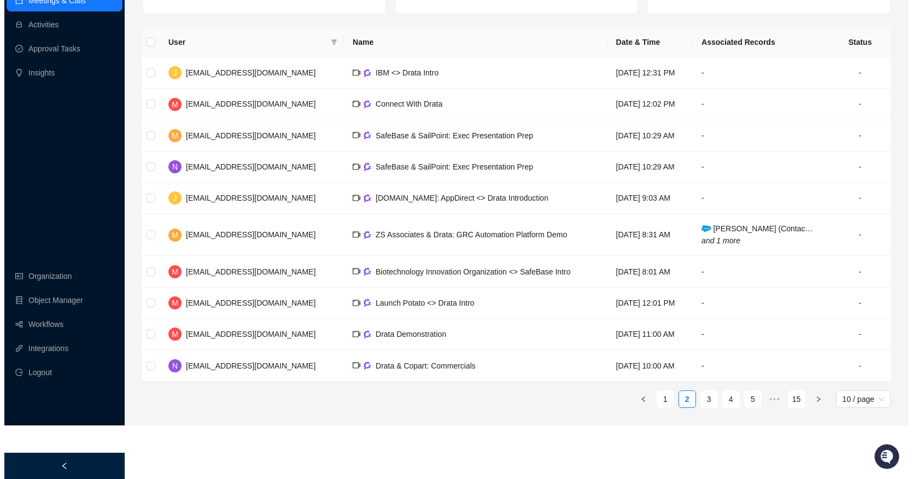
scroll to position [55, 0]
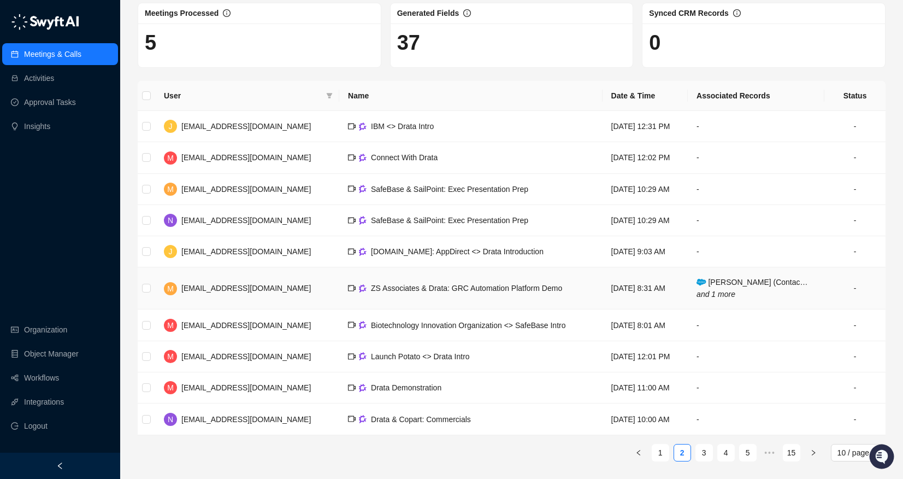
click at [737, 280] on span "[PERSON_NAME] (Contac… and 1 more" at bounding box center [752, 288] width 111 height 21
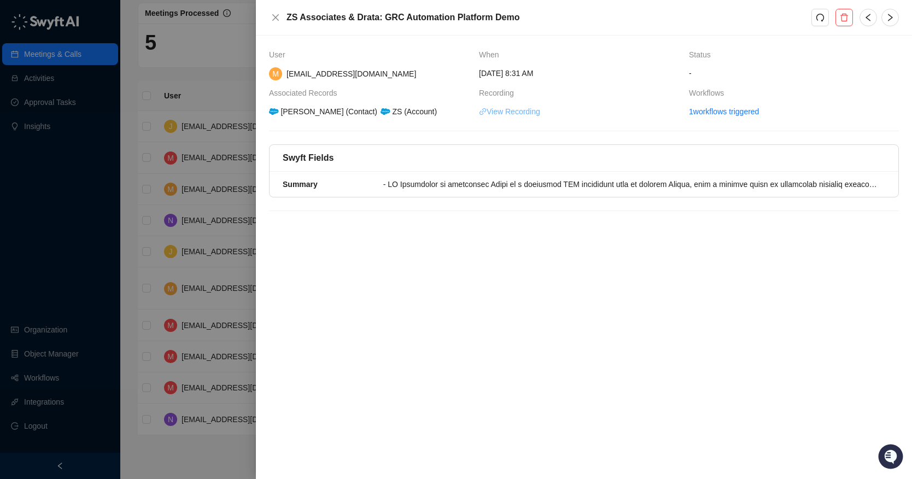
click at [505, 110] on link "View Recording" at bounding box center [509, 111] width 61 height 12
click at [819, 21] on icon "redo" at bounding box center [819, 17] width 9 height 9
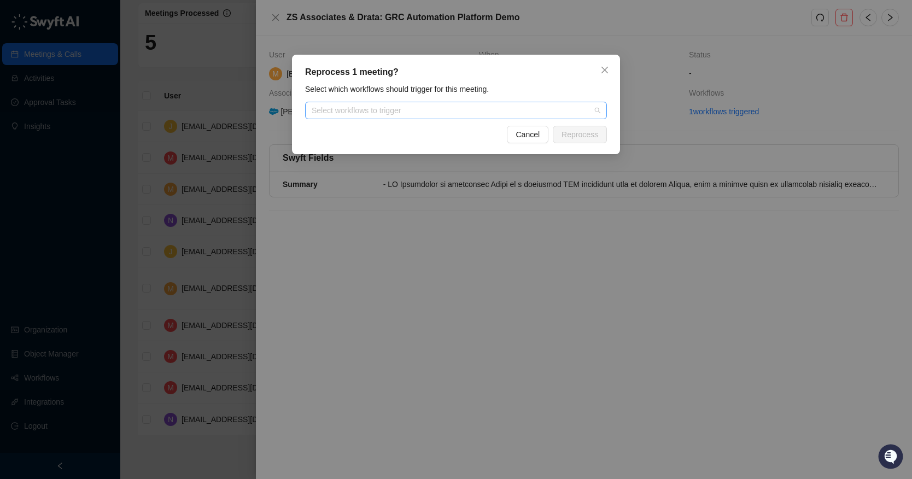
click at [416, 115] on div "Select workflows to trigger" at bounding box center [456, 110] width 302 height 17
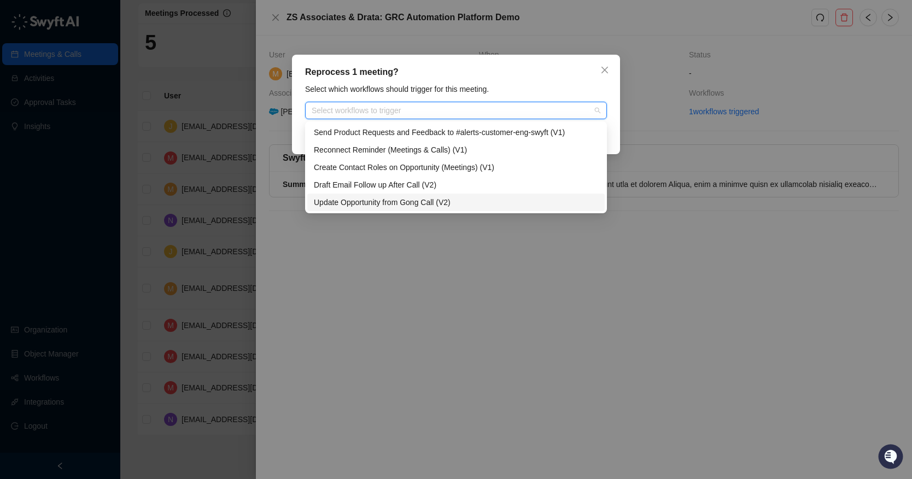
click at [404, 197] on div "Update Opportunity from Gong Call (V2)" at bounding box center [456, 202] width 284 height 12
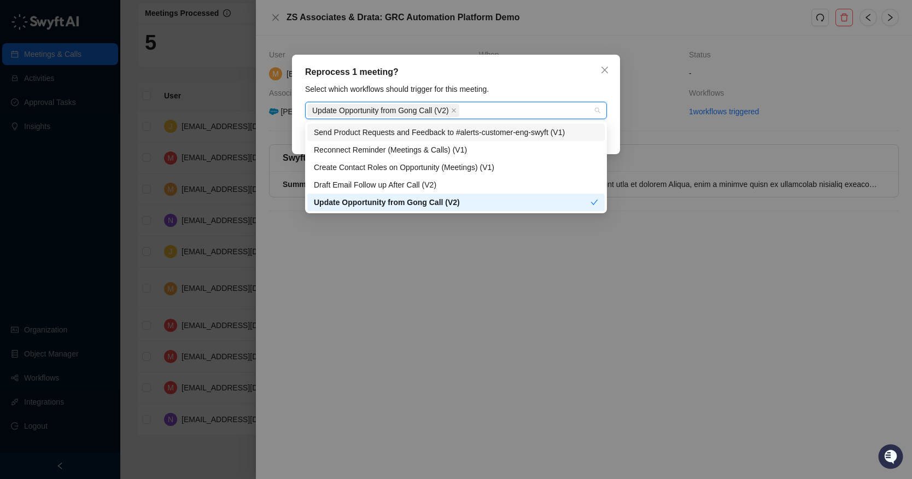
click at [555, 83] on div "Select which workflows should trigger for this meeting." at bounding box center [456, 89] width 308 height 12
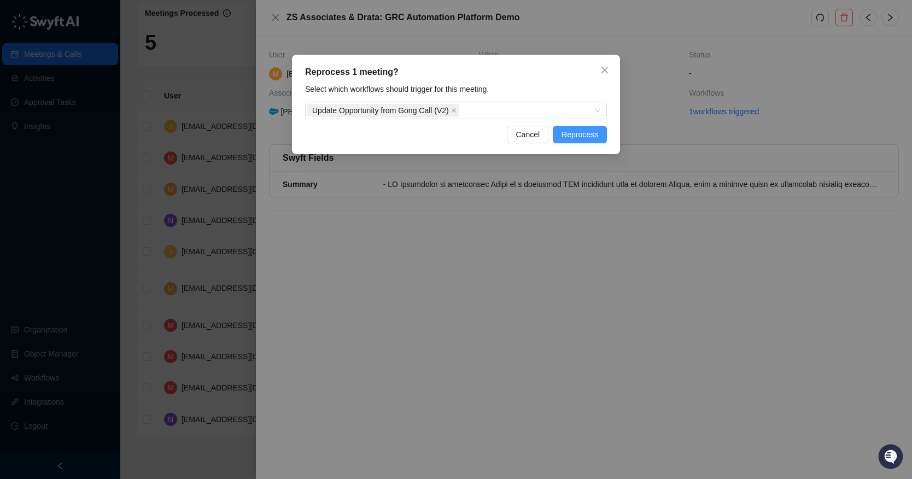
click at [594, 133] on span "Reprocess" at bounding box center [579, 134] width 37 height 12
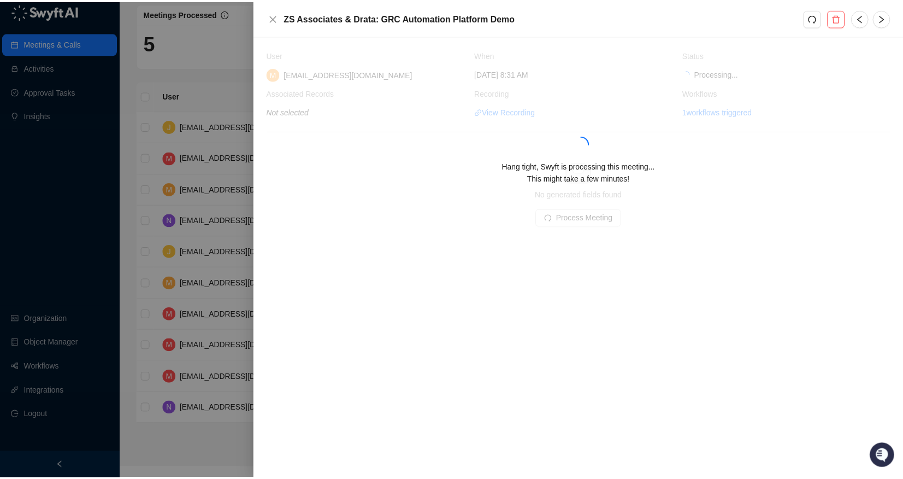
scroll to position [44, 0]
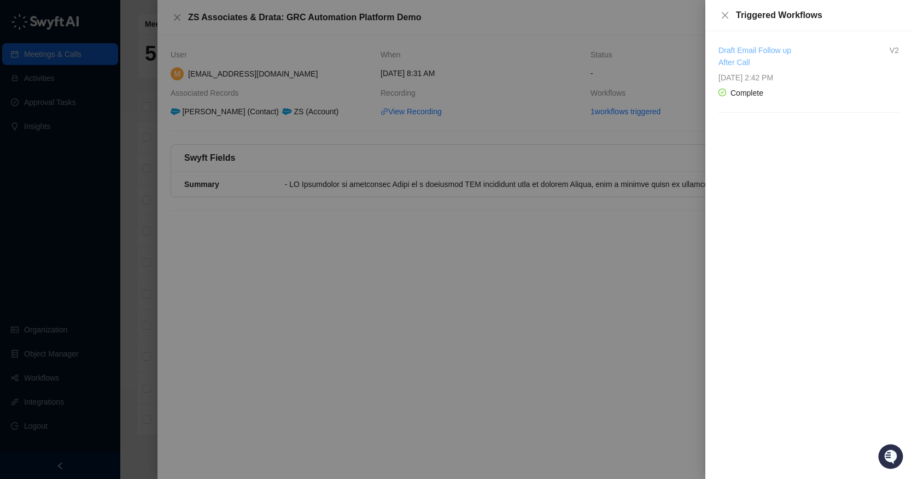
click at [748, 59] on link "Draft Email Follow up After Call" at bounding box center [754, 56] width 73 height 21
click at [292, 53] on div at bounding box center [456, 239] width 912 height 479
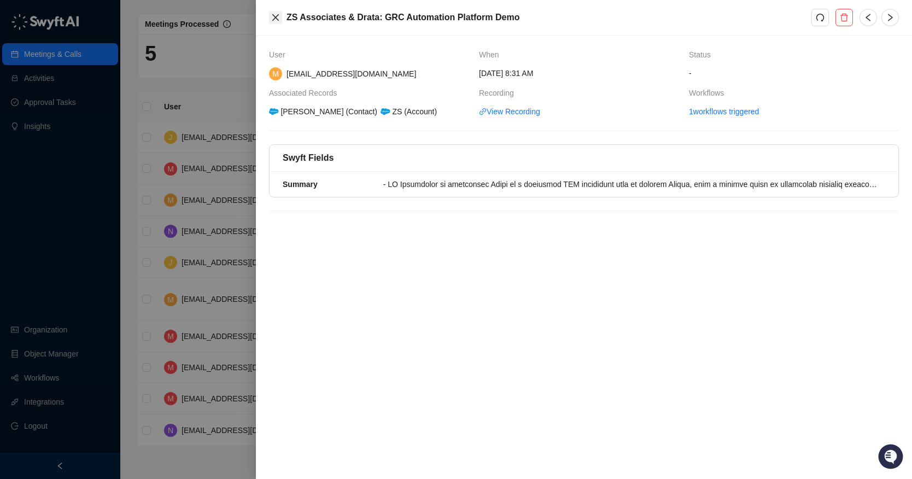
click at [272, 19] on icon "close" at bounding box center [275, 17] width 9 height 9
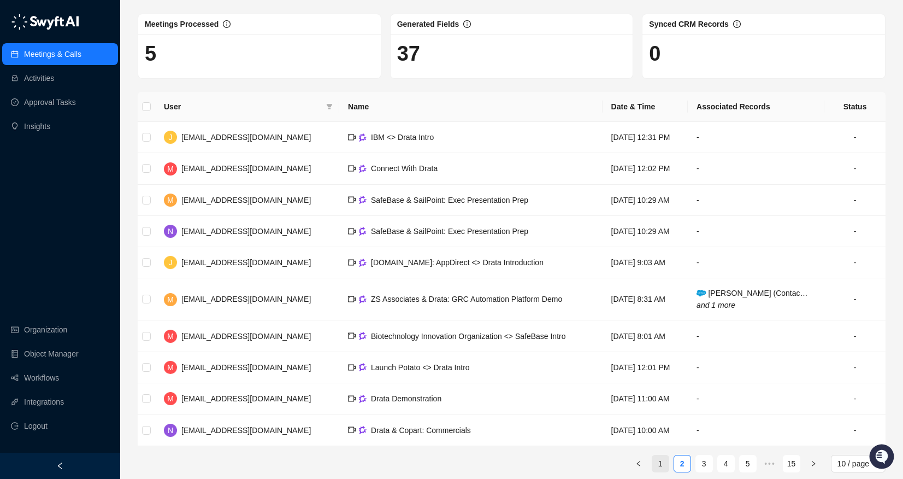
click at [662, 466] on link "1" at bounding box center [661, 463] width 16 height 16
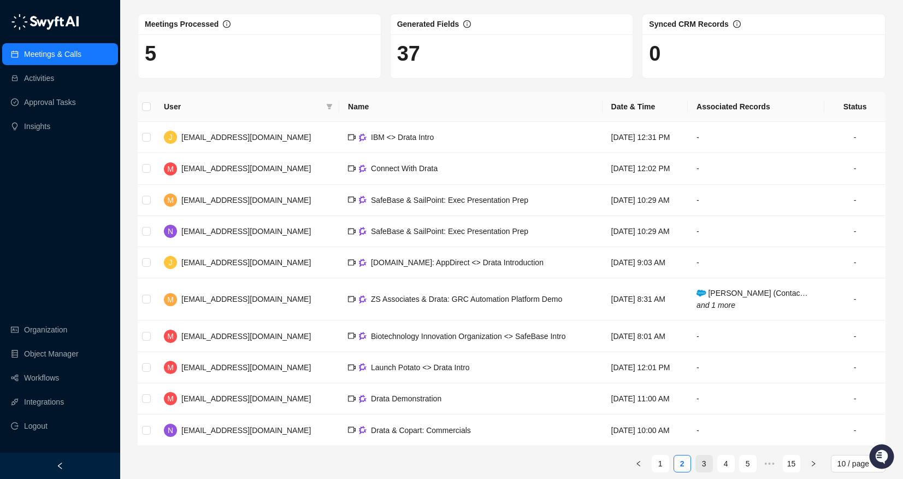
click at [697, 463] on link "3" at bounding box center [704, 463] width 16 height 16
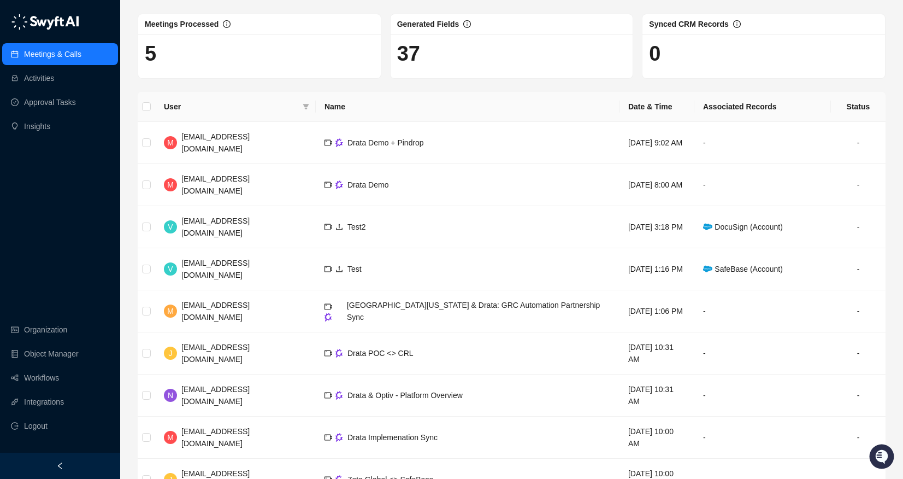
scroll to position [109, 0]
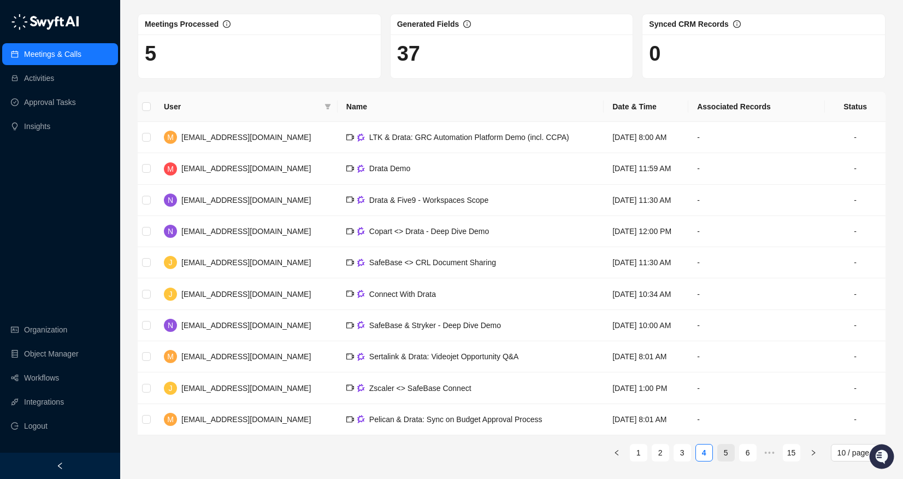
click at [730, 453] on link "5" at bounding box center [726, 452] width 16 height 16
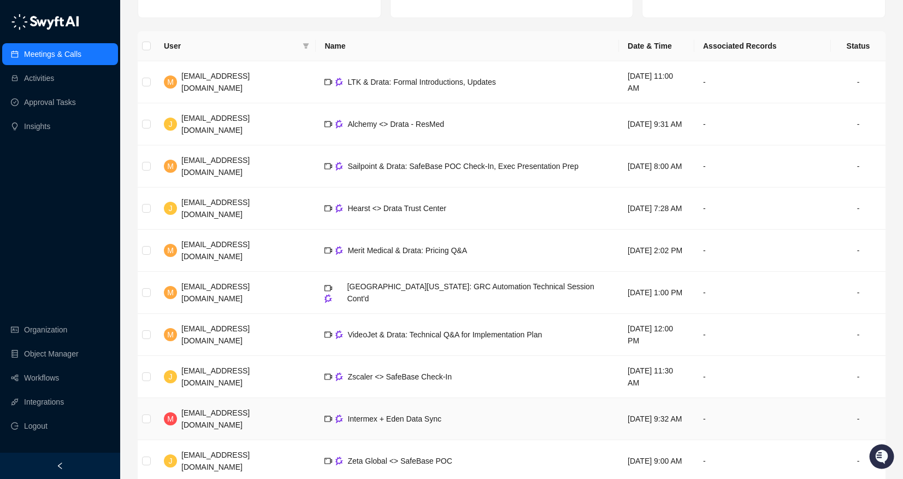
scroll to position [109, 0]
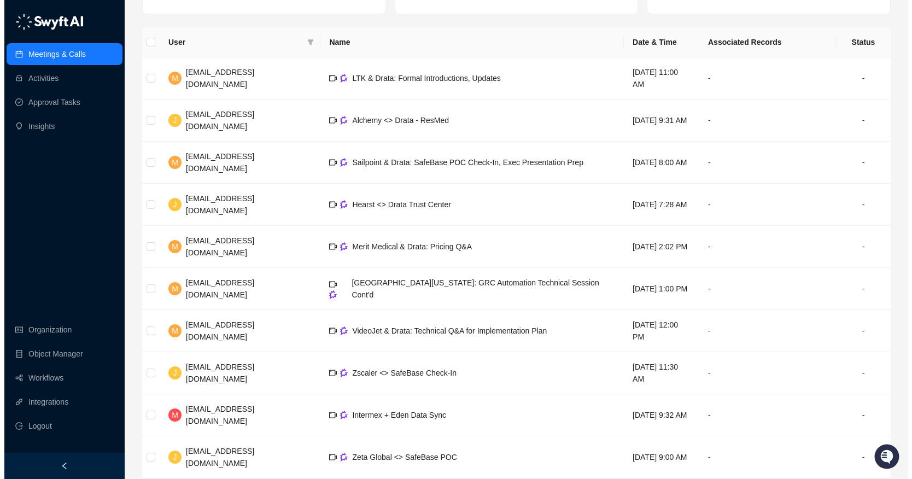
scroll to position [55, 0]
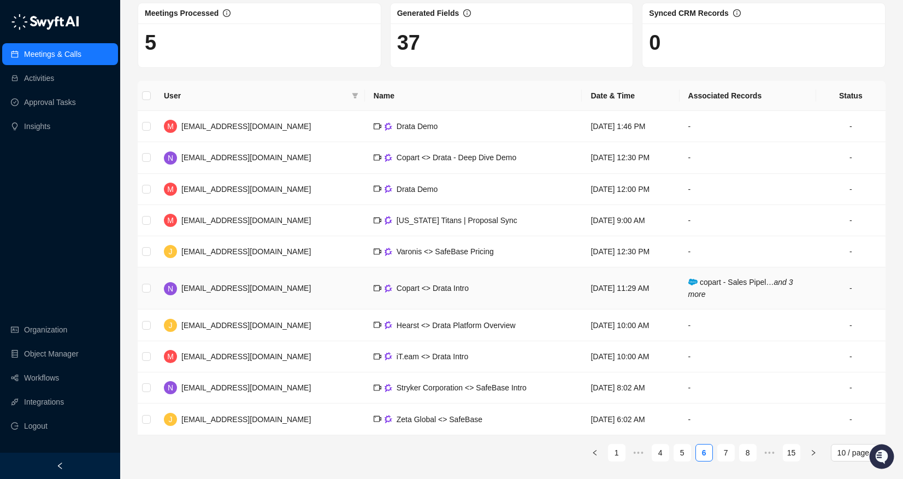
click at [756, 285] on span "copart - Sales Pipel… and 3 more" at bounding box center [741, 288] width 105 height 21
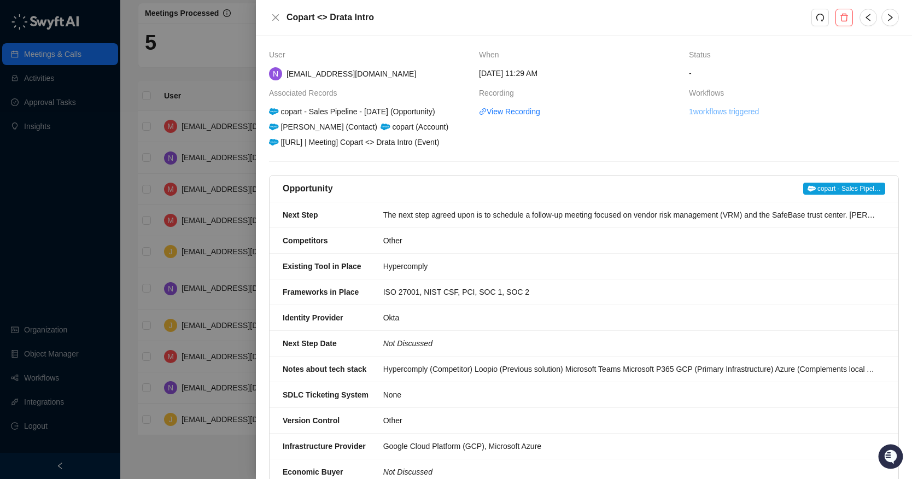
click at [738, 113] on link "1 workflows triggered" at bounding box center [724, 111] width 70 height 12
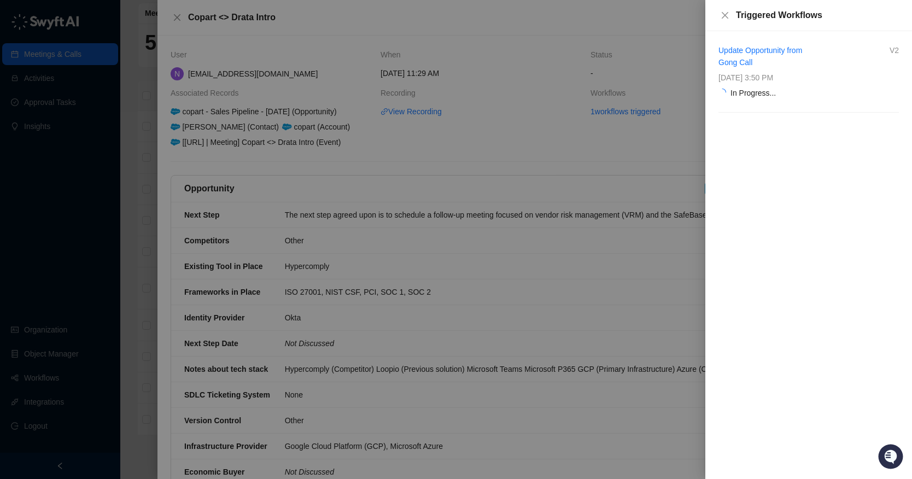
click at [620, 25] on div at bounding box center [456, 239] width 912 height 479
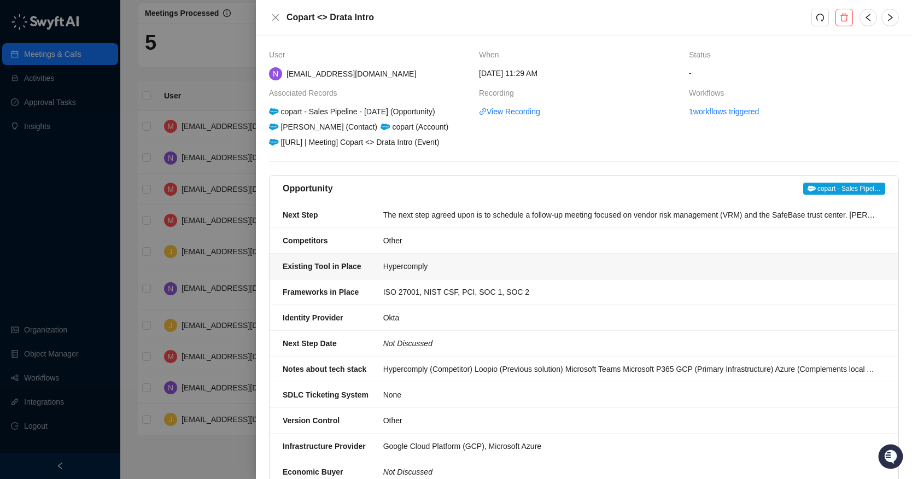
scroll to position [307, 0]
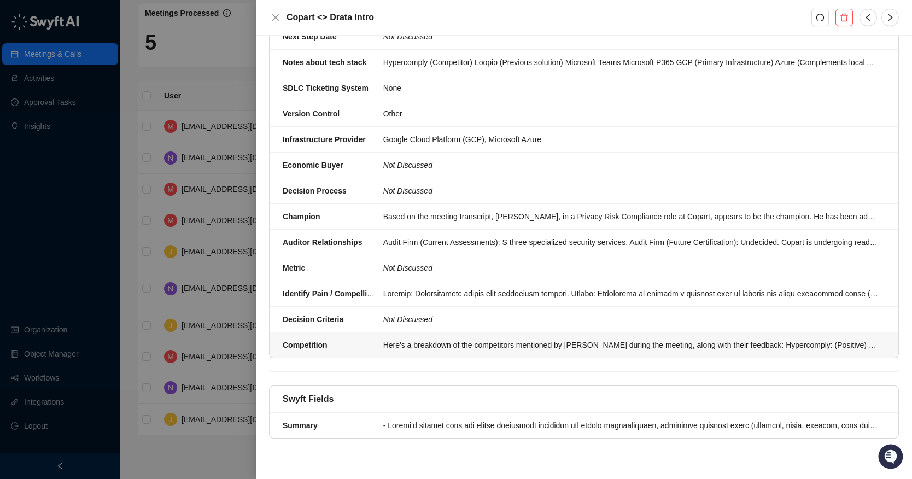
click at [565, 343] on div "Here's a breakdown of the competitors mentioned by [PERSON_NAME] during the mee…" at bounding box center [630, 345] width 495 height 12
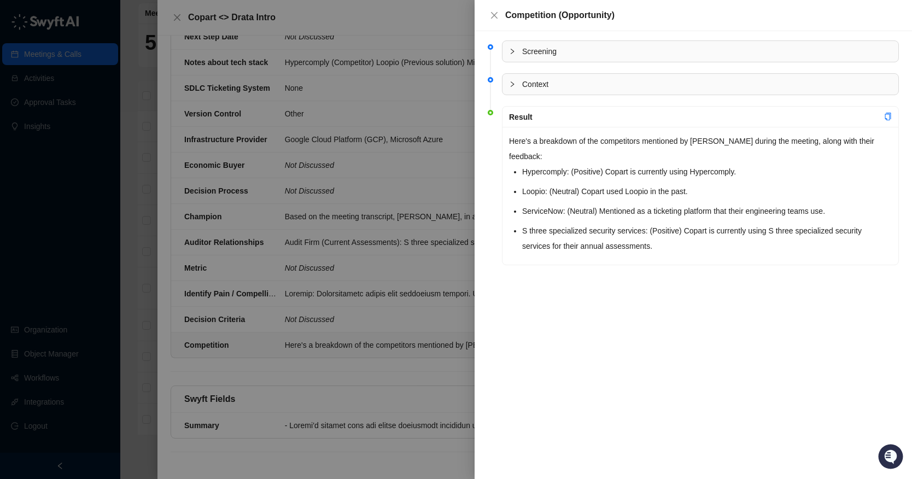
click at [383, 311] on div at bounding box center [456, 239] width 912 height 479
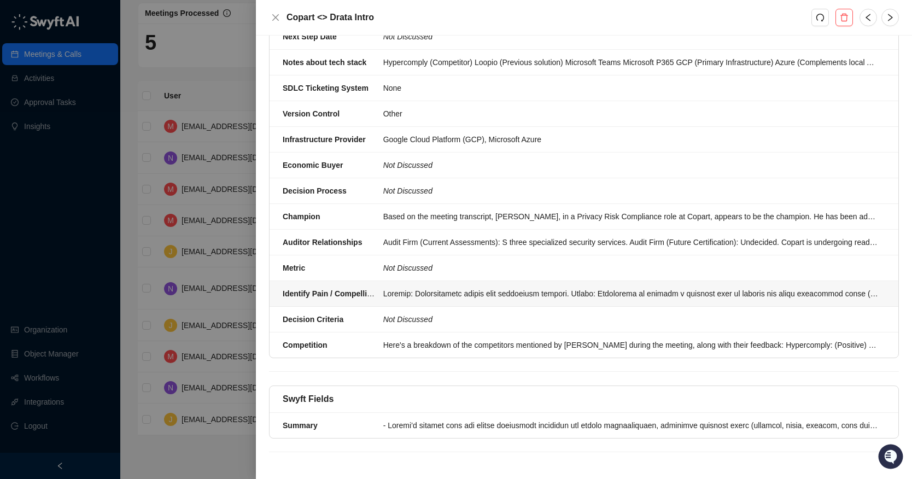
click at [481, 301] on li "Identify Pain / Compelling Event" at bounding box center [583, 294] width 628 height 26
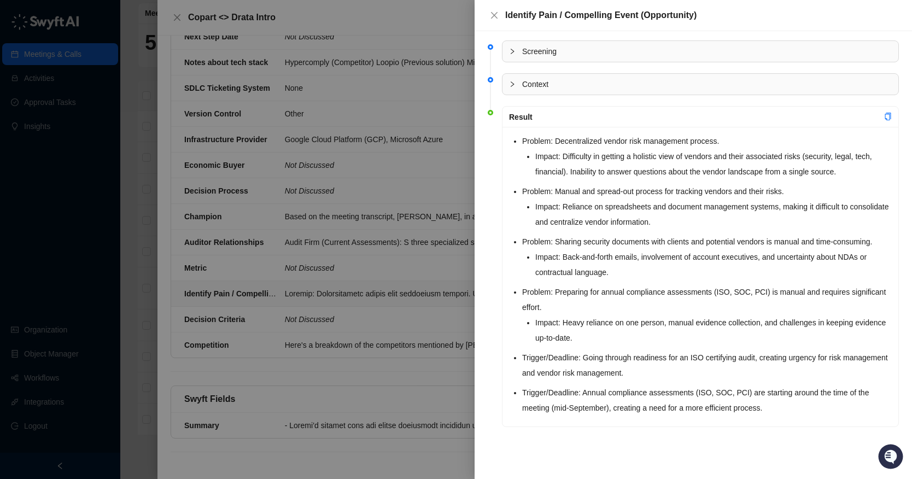
click at [410, 278] on div at bounding box center [456, 239] width 912 height 479
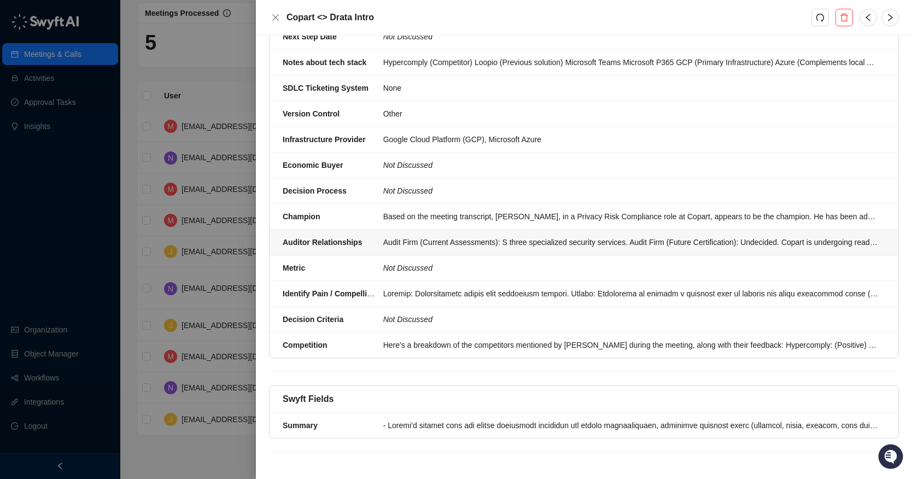
click at [426, 248] on li "Auditor Relationships Audit Firm (Current Assessments): S three specialized sec…" at bounding box center [583, 243] width 628 height 26
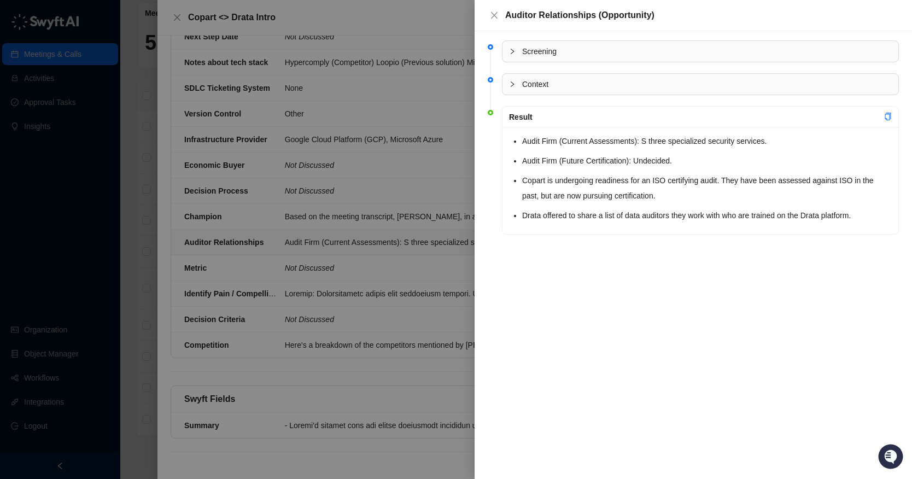
click at [391, 205] on div at bounding box center [456, 239] width 912 height 479
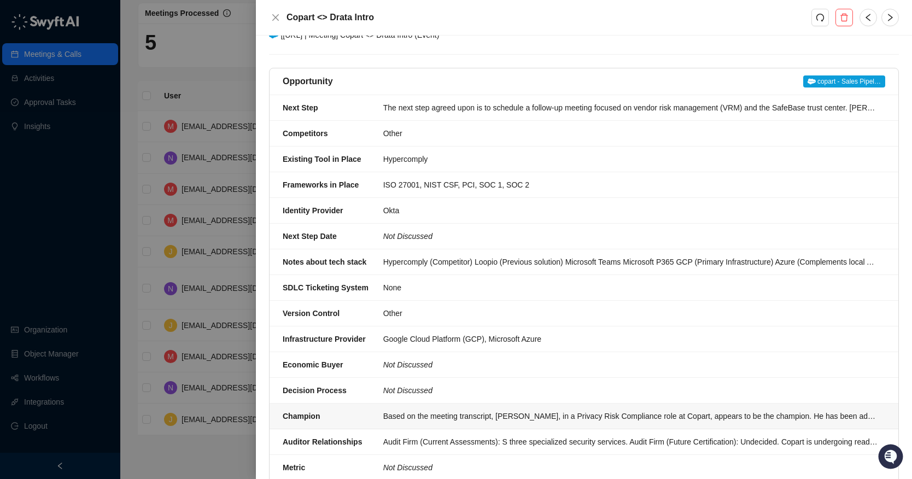
scroll to position [107, 0]
click at [424, 307] on li "Version Control Other" at bounding box center [583, 314] width 628 height 26
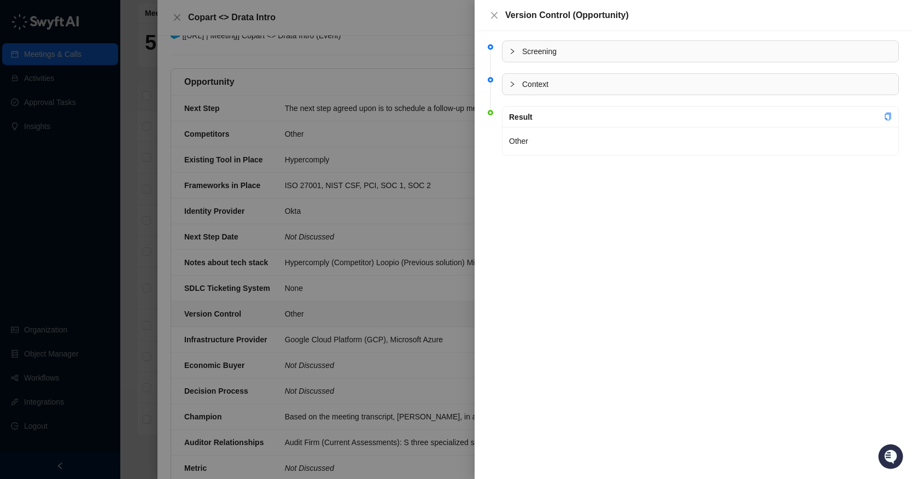
click at [509, 50] on div "Screening" at bounding box center [700, 51] width 396 height 21
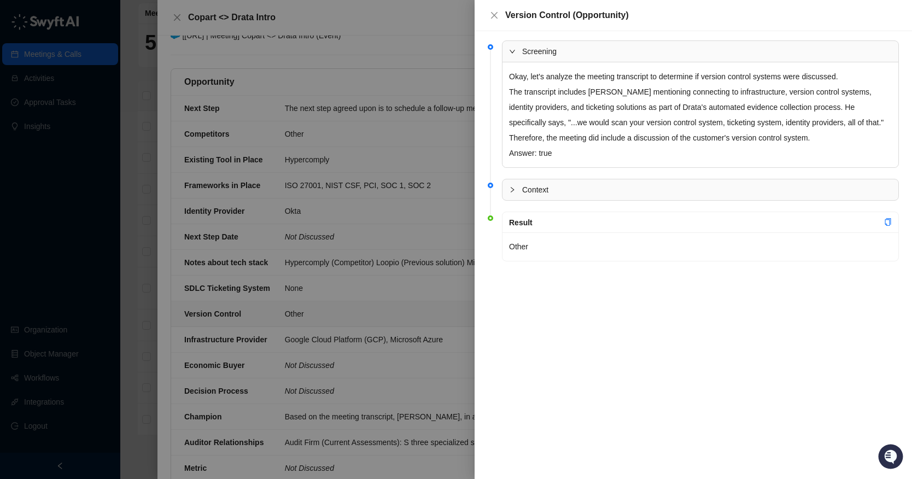
click at [510, 50] on icon "expanded" at bounding box center [512, 51] width 7 height 7
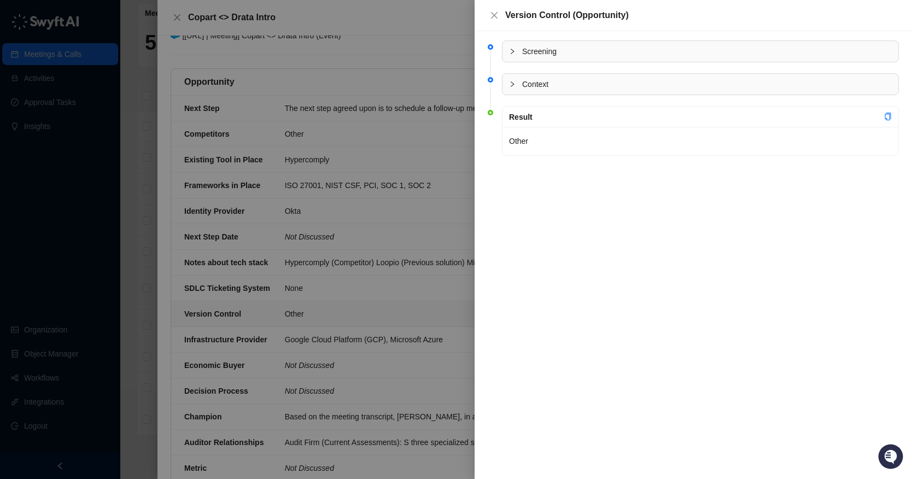
click at [513, 83] on icon "collapsed" at bounding box center [512, 84] width 7 height 7
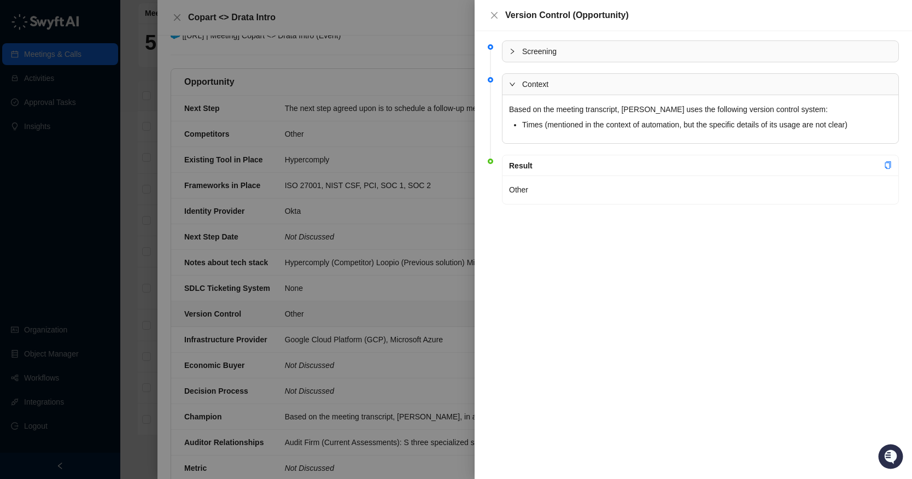
click at [513, 83] on icon "expanded" at bounding box center [512, 84] width 7 height 7
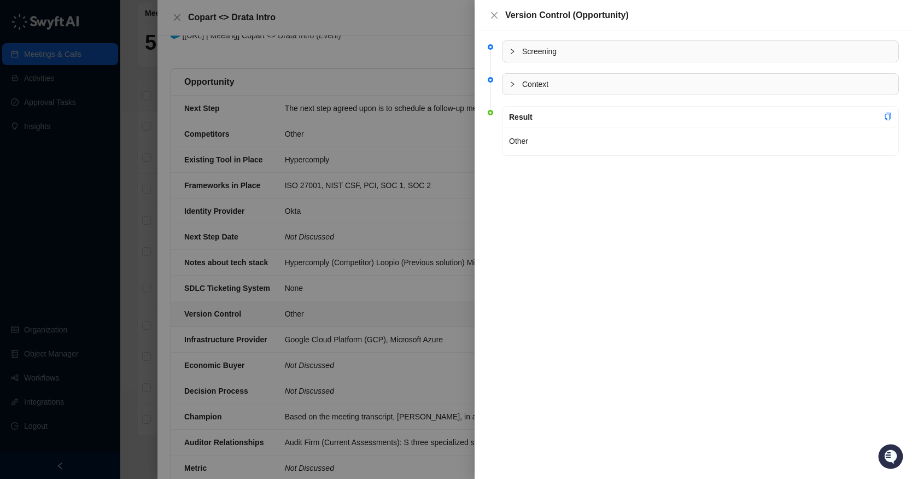
click at [379, 121] on div at bounding box center [456, 239] width 912 height 479
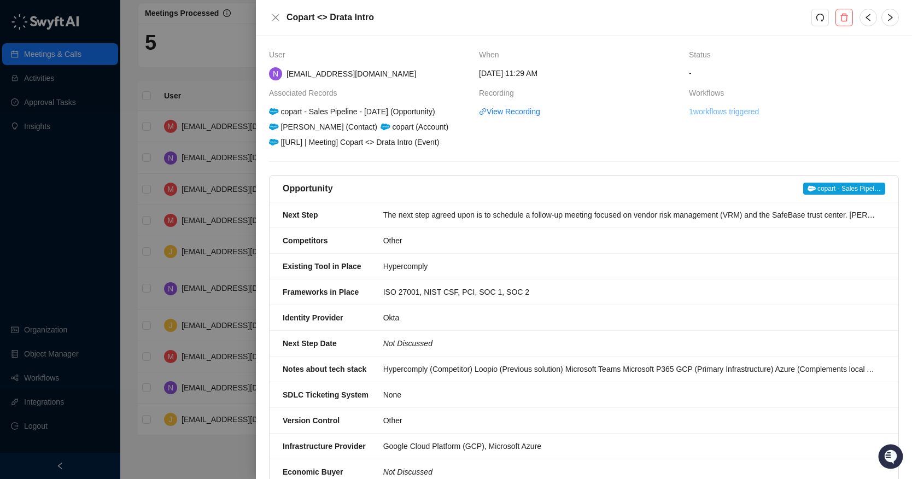
click at [722, 106] on link "1 workflows triggered" at bounding box center [724, 111] width 70 height 12
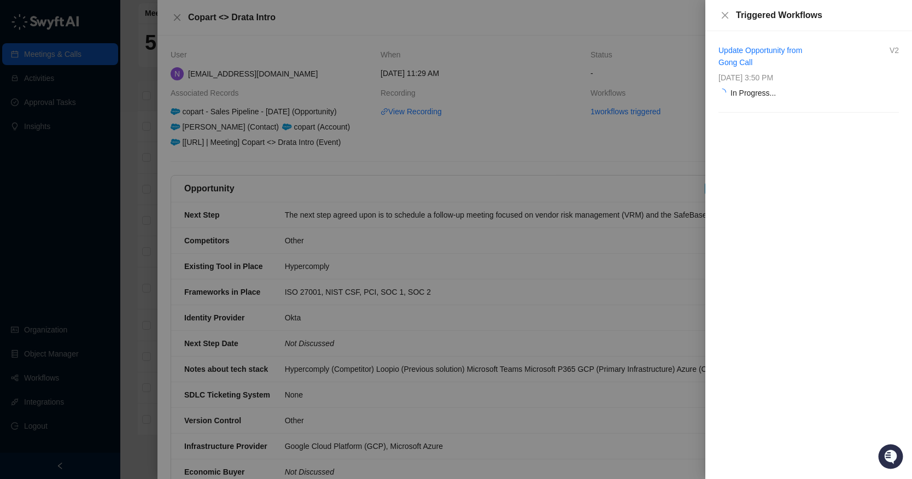
click at [104, 113] on div at bounding box center [456, 239] width 912 height 479
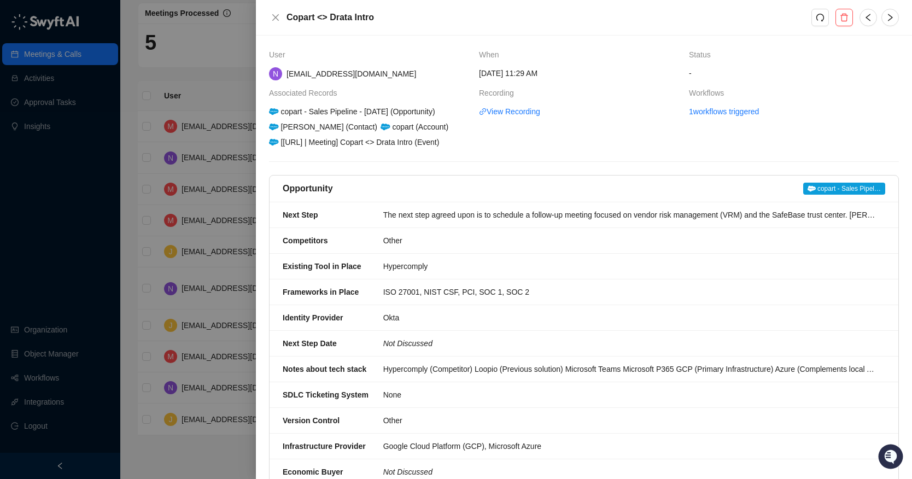
click at [56, 104] on div at bounding box center [456, 239] width 912 height 479
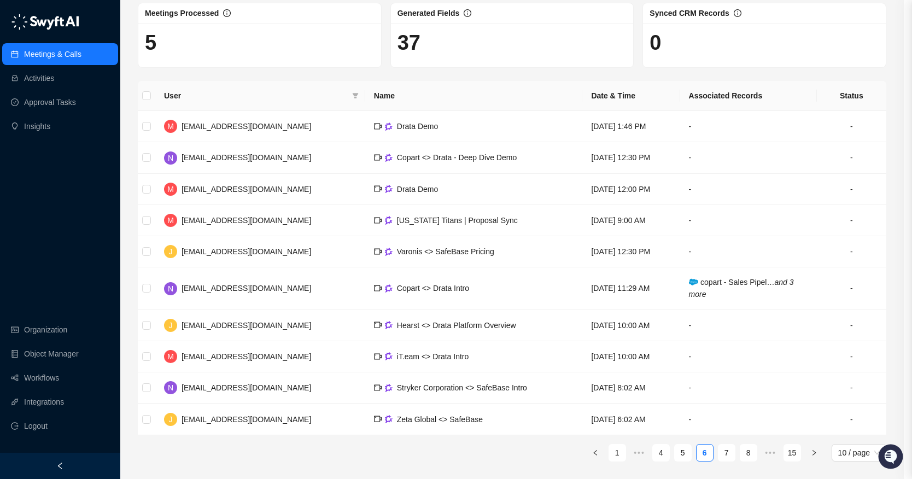
click at [56, 106] on div at bounding box center [456, 239] width 912 height 479
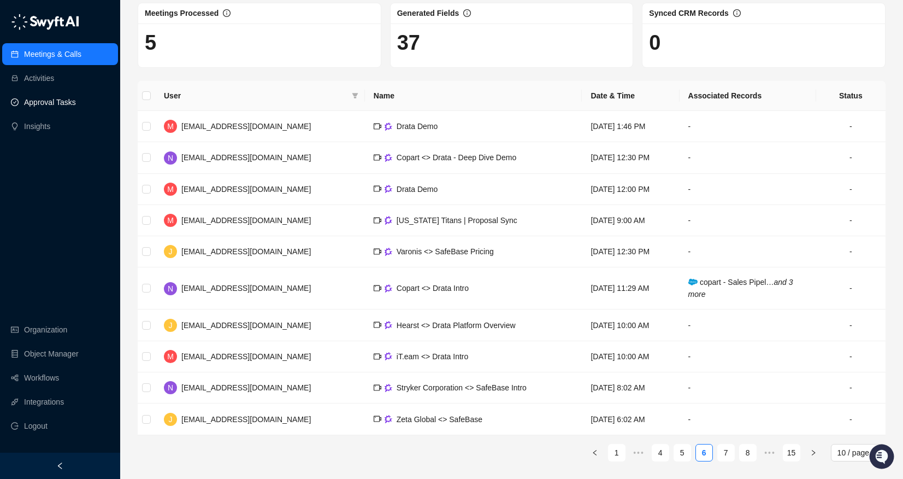
click at [65, 103] on link "Approval Tasks" at bounding box center [50, 102] width 52 height 22
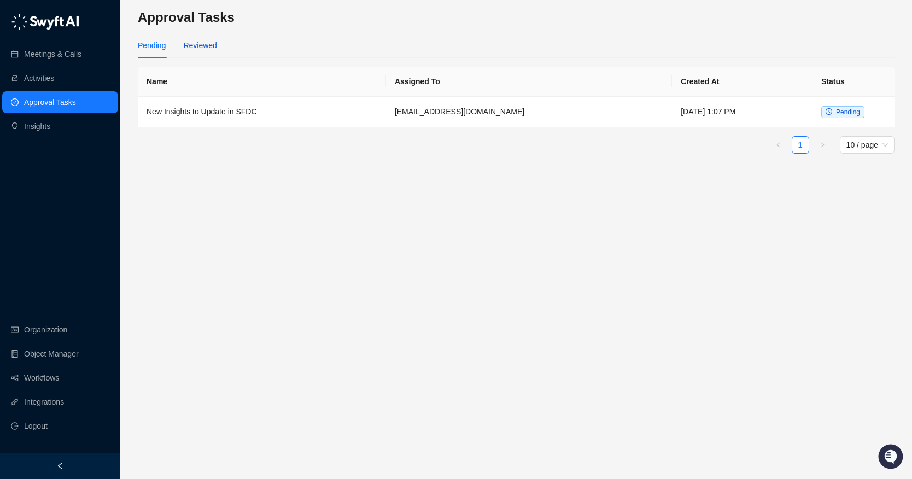
click at [199, 46] on div "Reviewed" at bounding box center [199, 45] width 33 height 12
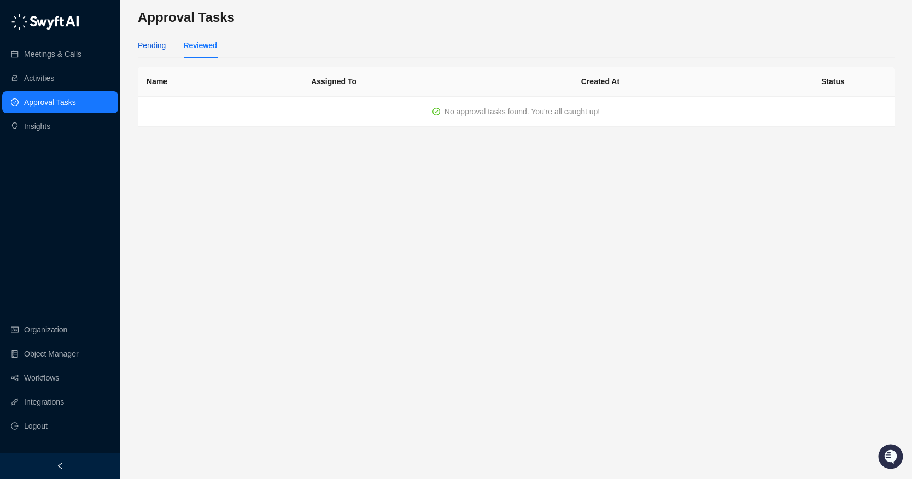
click at [161, 47] on div "Pending" at bounding box center [152, 45] width 28 height 12
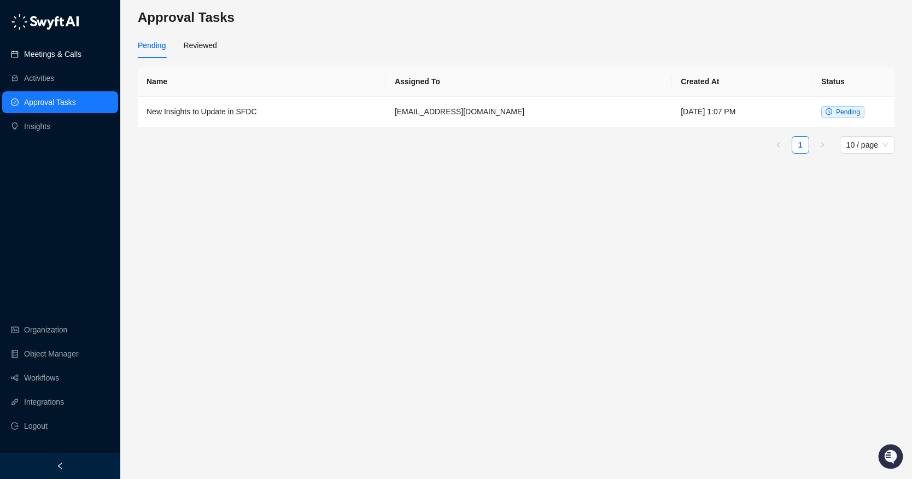
click at [78, 58] on link "Meetings & Calls" at bounding box center [52, 54] width 57 height 22
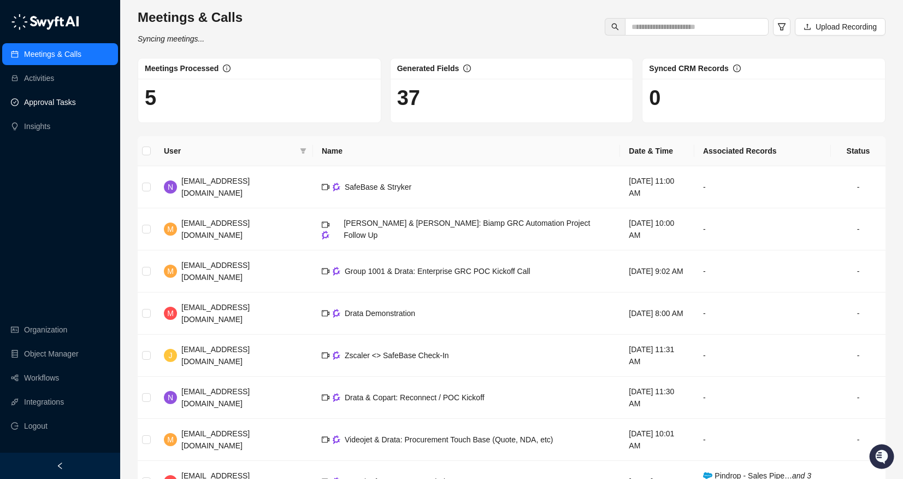
click at [57, 101] on link "Approval Tasks" at bounding box center [50, 102] width 52 height 22
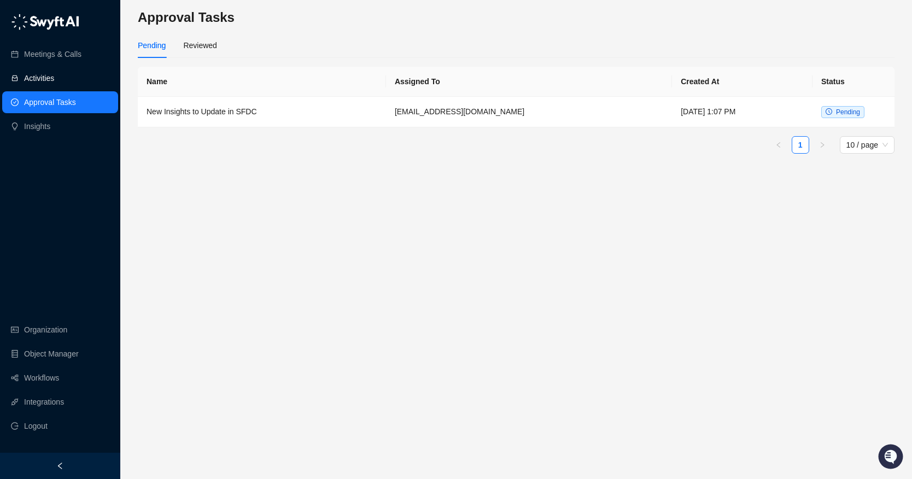
click at [51, 89] on link "Activities" at bounding box center [39, 78] width 30 height 22
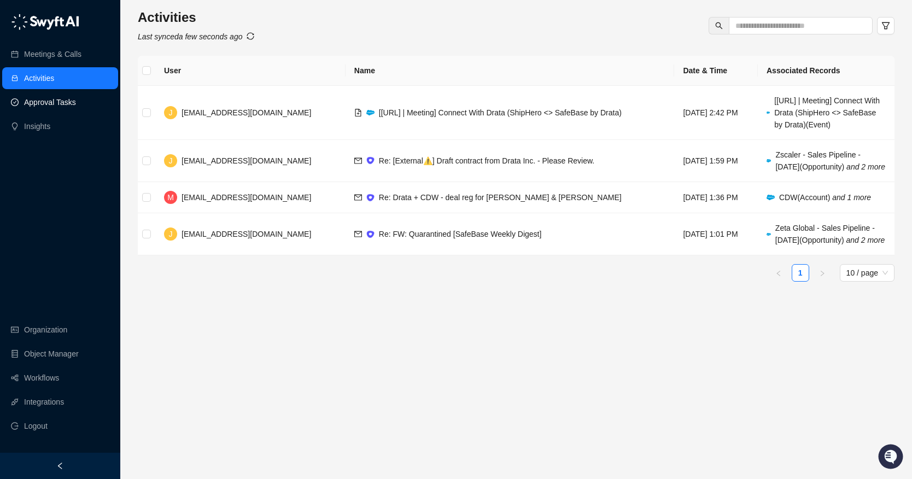
click at [57, 109] on link "Approval Tasks" at bounding box center [50, 102] width 52 height 22
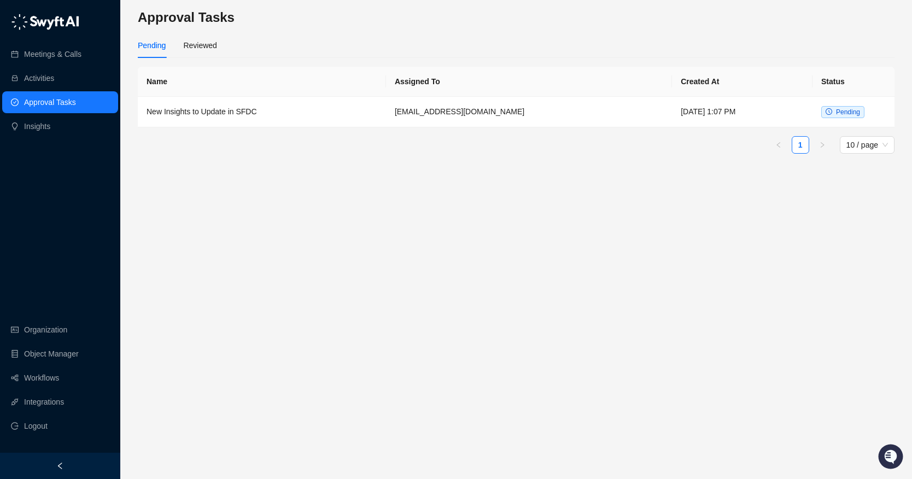
click at [158, 50] on div "Pending" at bounding box center [152, 45] width 28 height 12
click at [191, 45] on div "Reviewed" at bounding box center [199, 45] width 33 height 12
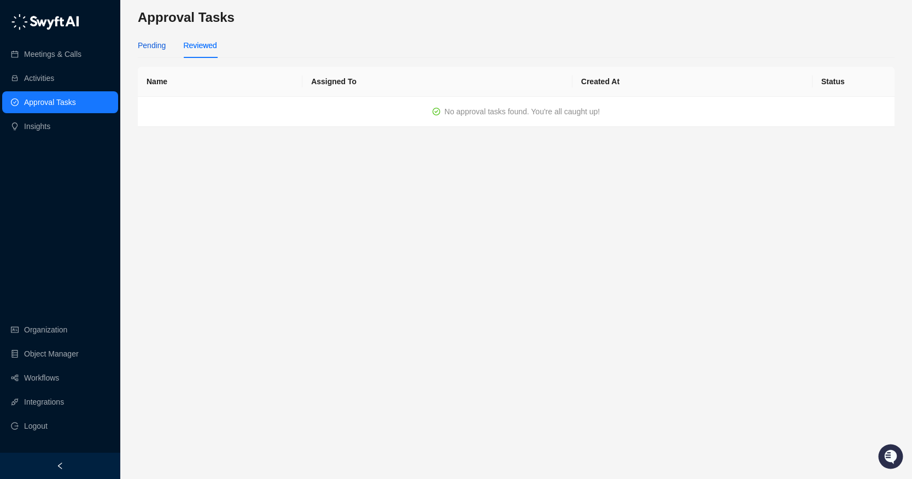
click at [144, 46] on div "Pending" at bounding box center [152, 45] width 28 height 12
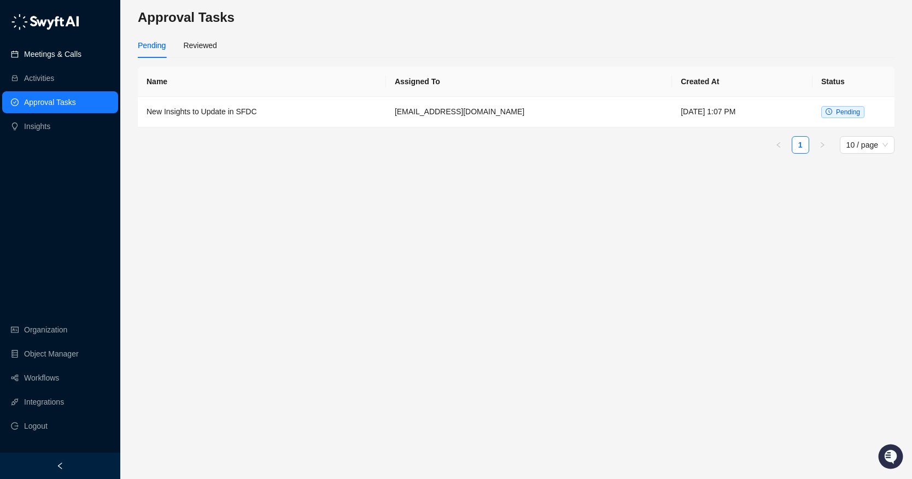
click at [67, 58] on link "Meetings & Calls" at bounding box center [52, 54] width 57 height 22
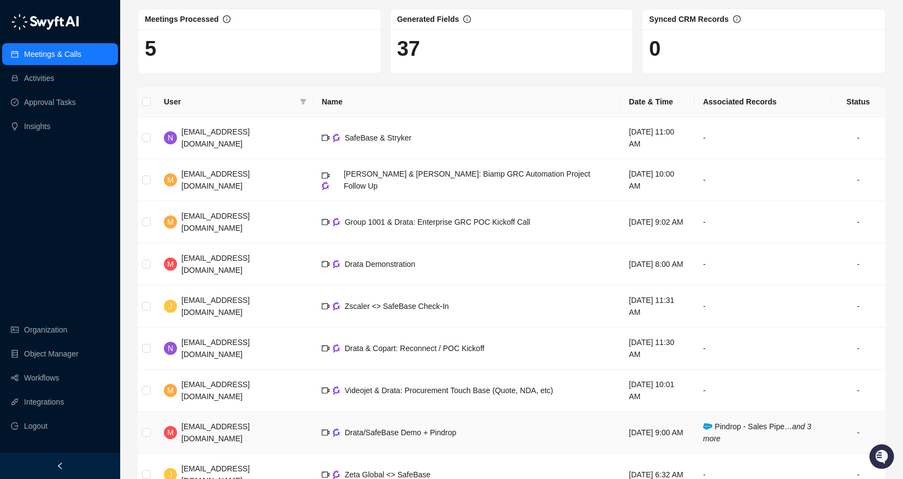
scroll to position [55, 0]
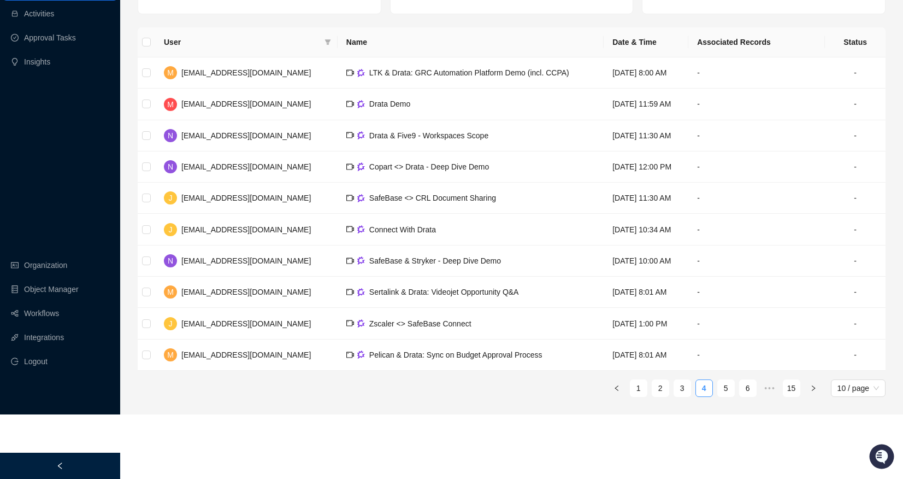
scroll to position [44, 0]
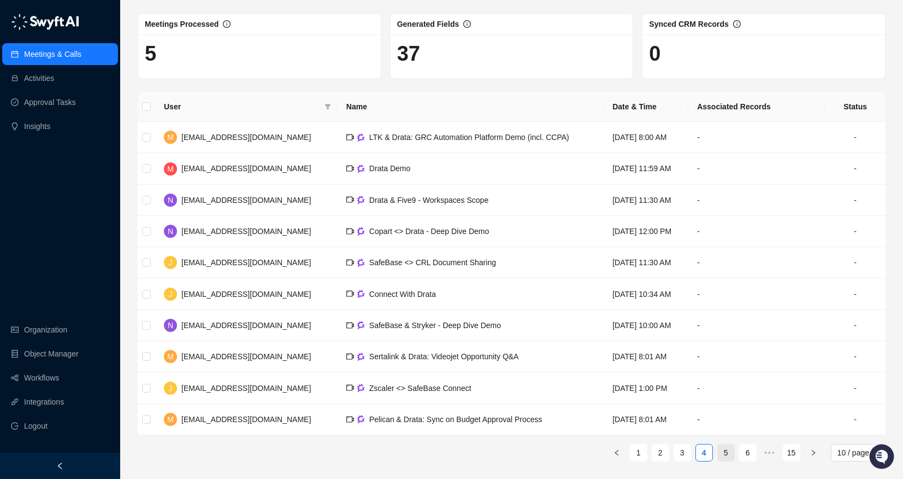
click at [726, 444] on li "5" at bounding box center [726, 452] width 17 height 17
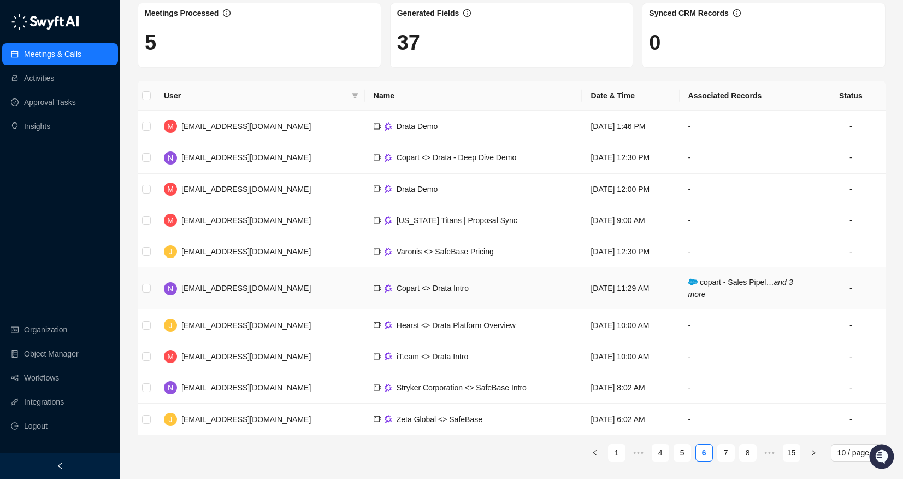
click at [715, 292] on td "copart - Sales Pipel… and 3 more" at bounding box center [748, 288] width 137 height 42
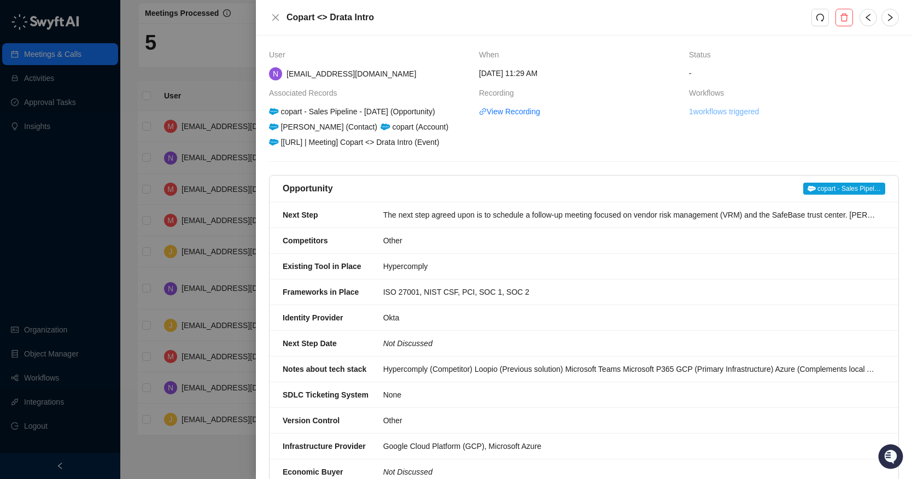
click at [716, 112] on link "1 workflows triggered" at bounding box center [724, 111] width 70 height 12
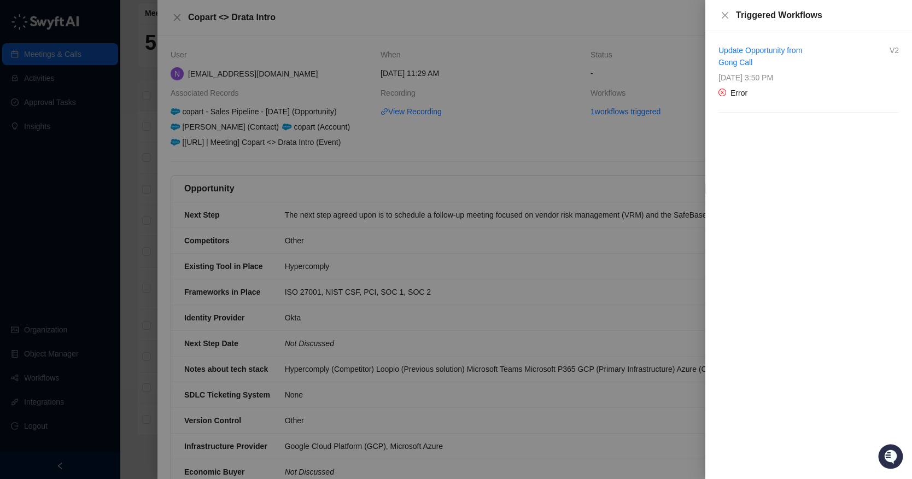
click at [728, 91] on div "Error" at bounding box center [732, 93] width 29 height 12
click at [723, 96] on icon "close-circle" at bounding box center [722, 93] width 8 height 8
click at [721, 90] on icon "close-circle" at bounding box center [722, 92] width 7 height 7
click at [726, 11] on icon "close" at bounding box center [724, 15] width 9 height 9
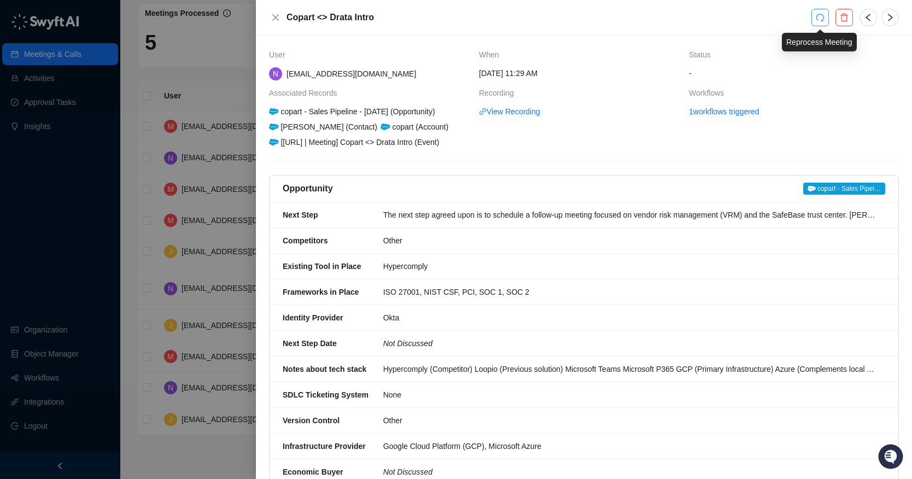
click at [816, 15] on icon "redo" at bounding box center [820, 18] width 8 height 8
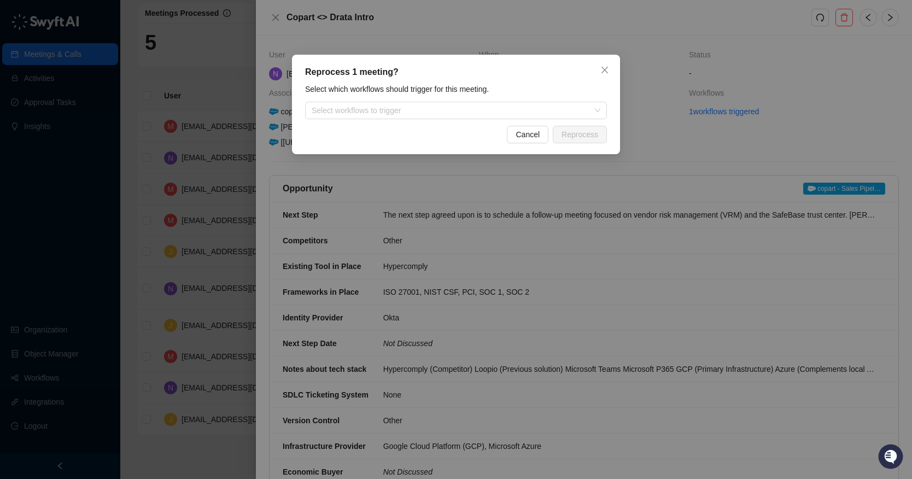
click at [507, 121] on div "Reprocess 1 meeting? Select which workflows should trigger for this meeting. Se…" at bounding box center [456, 104] width 328 height 99
click at [485, 111] on div at bounding box center [450, 111] width 286 height 8
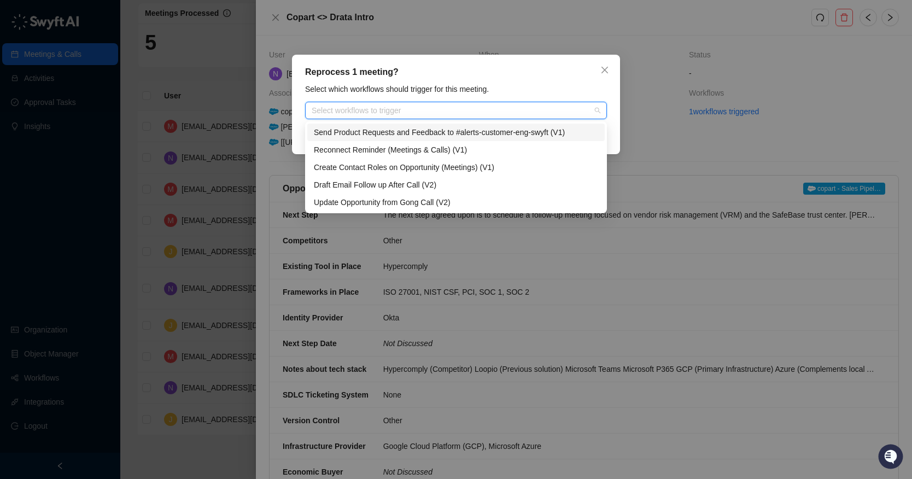
click at [415, 38] on div "Reprocess 1 meeting? Select which workflows should trigger for this meeting. Se…" at bounding box center [456, 239] width 912 height 479
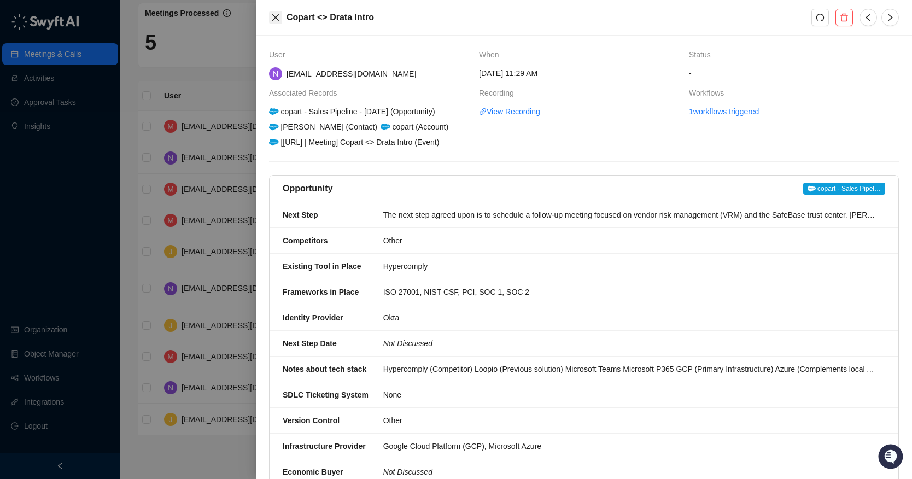
click at [277, 17] on icon "close" at bounding box center [275, 17] width 9 height 9
